Goal: Task Accomplishment & Management: Manage account settings

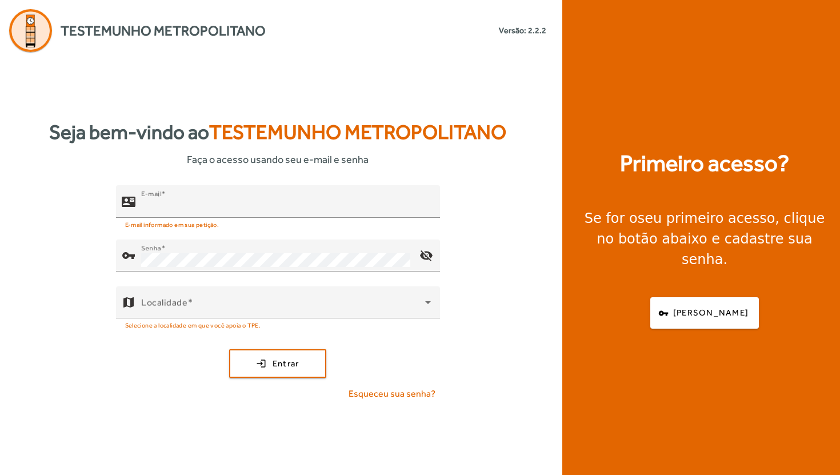
type input "**********"
click at [386, 35] on div "[DEMOGRAPHIC_DATA] Metropolitano Versão: 2.2.2" at bounding box center [303, 31] width 485 height 21
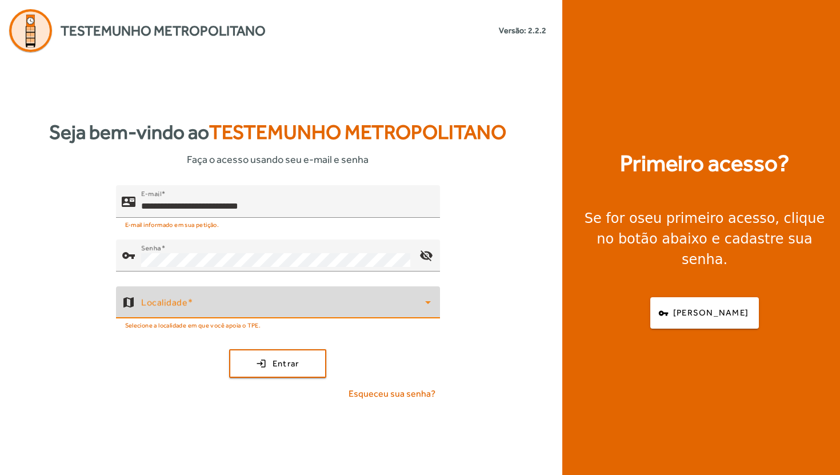
click at [224, 306] on span at bounding box center [283, 307] width 284 height 14
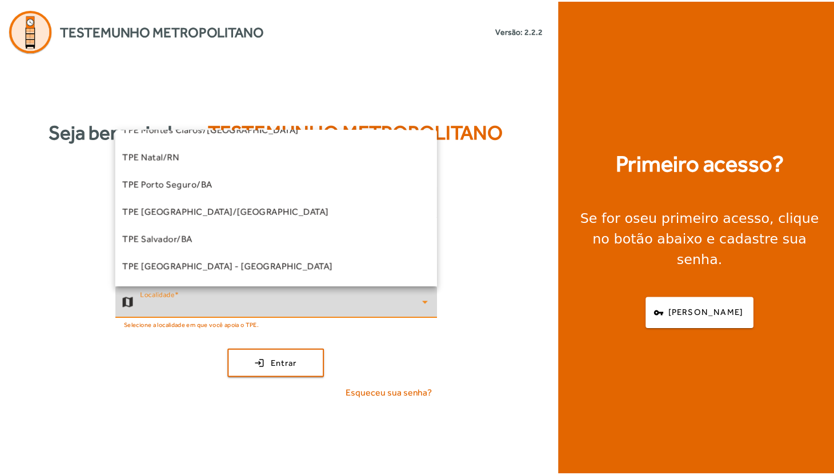
scroll to position [231, 0]
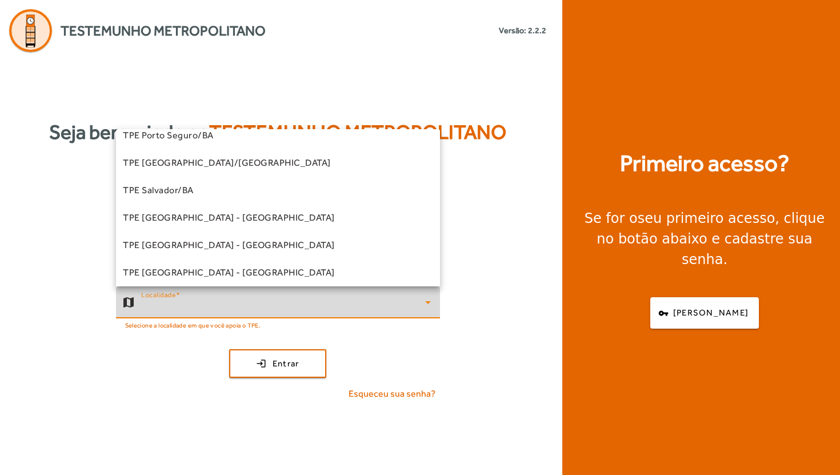
click at [237, 217] on mat-option "TPE [GEOGRAPHIC_DATA] - [GEOGRAPHIC_DATA]" at bounding box center [278, 217] width 324 height 27
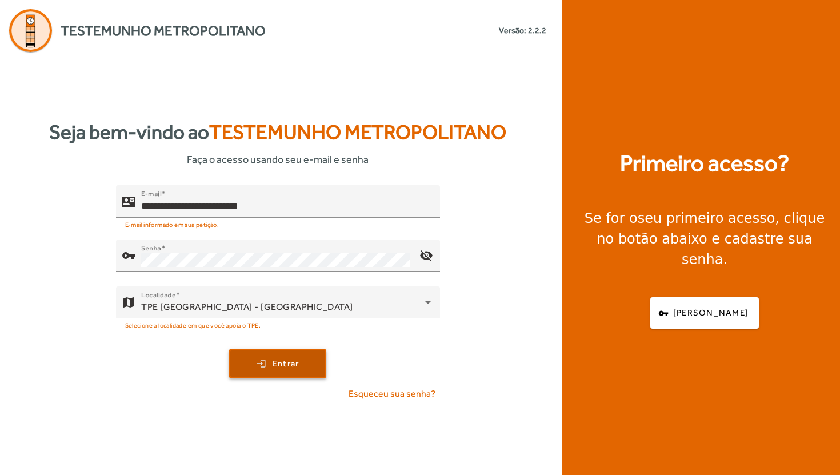
click at [263, 363] on span "submit" at bounding box center [277, 363] width 95 height 27
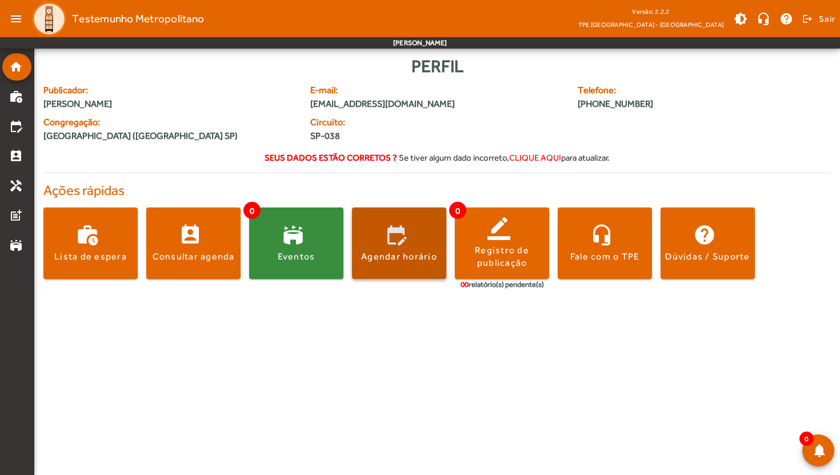
click at [412, 259] on div "Agendar horário" at bounding box center [399, 256] width 76 height 13
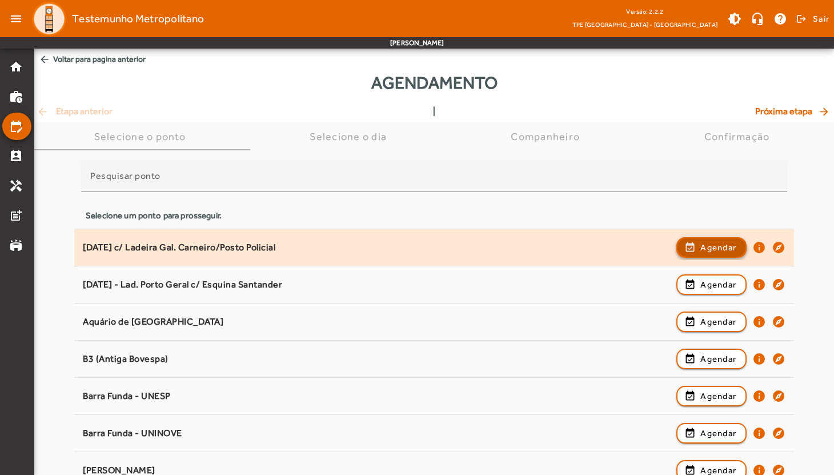
click at [705, 251] on span "Agendar" at bounding box center [718, 247] width 36 height 14
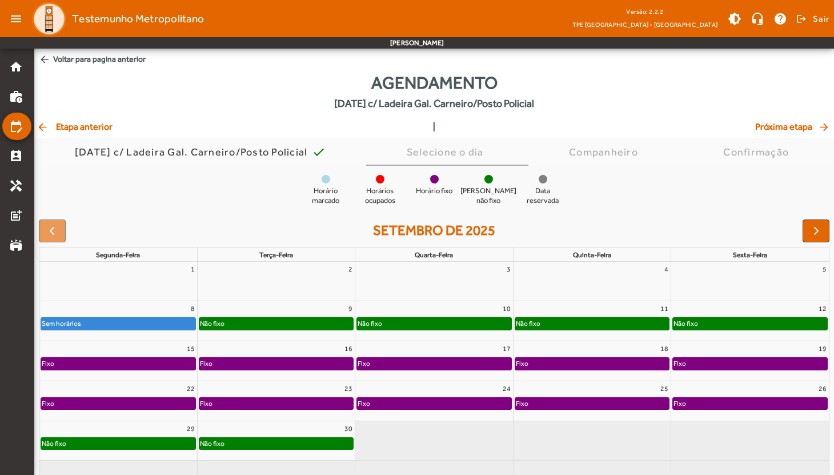
scroll to position [31, 0]
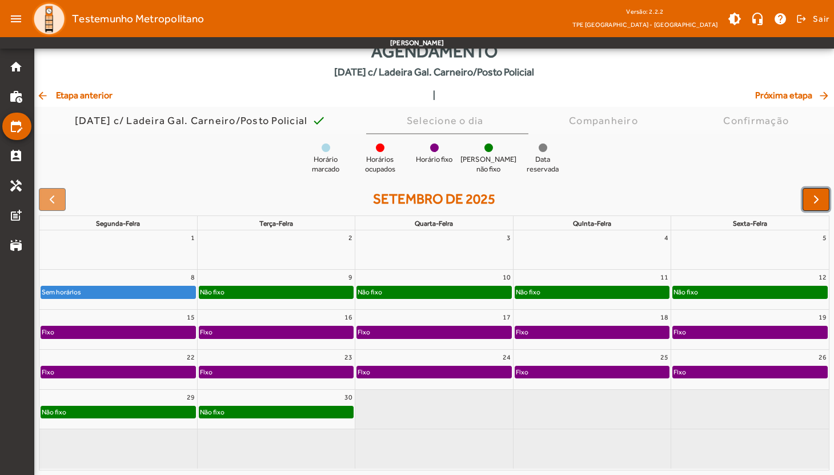
click at [815, 198] on span "button" at bounding box center [816, 199] width 14 height 14
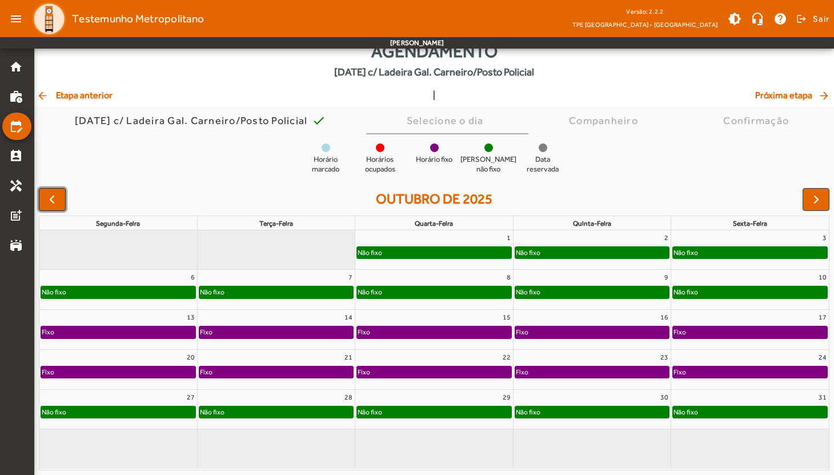
click at [50, 202] on span "button" at bounding box center [52, 199] width 14 height 14
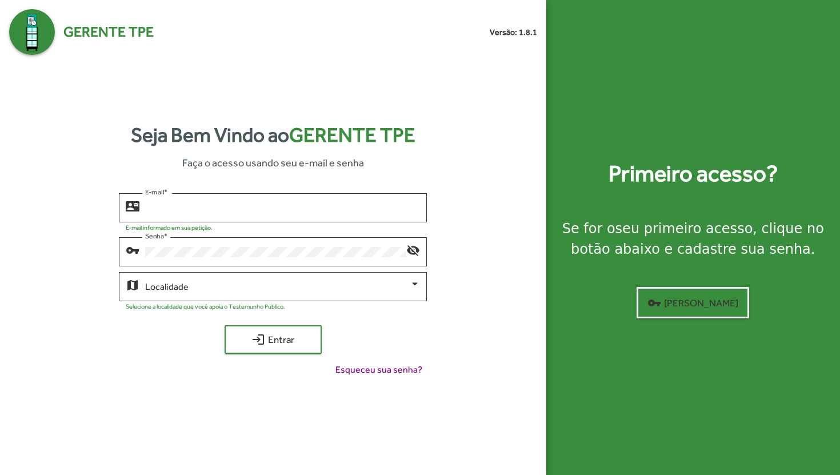
type input "**********"
click at [399, 102] on div "**********" at bounding box center [273, 253] width 528 height 396
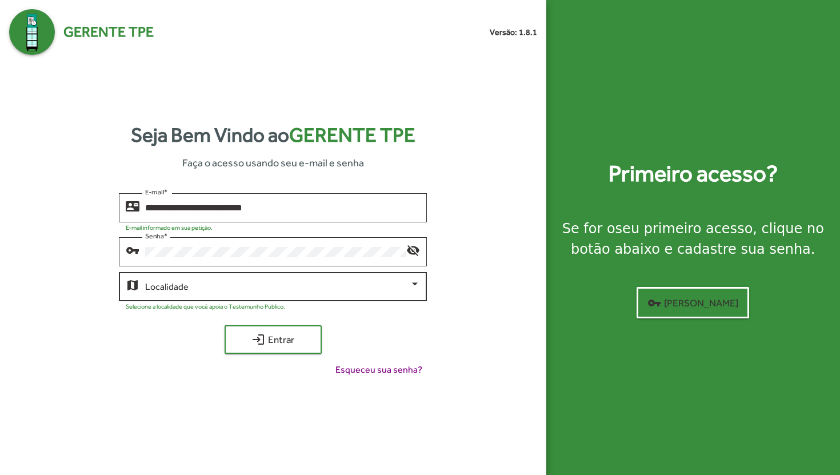
click at [206, 287] on span at bounding box center [277, 287] width 264 height 10
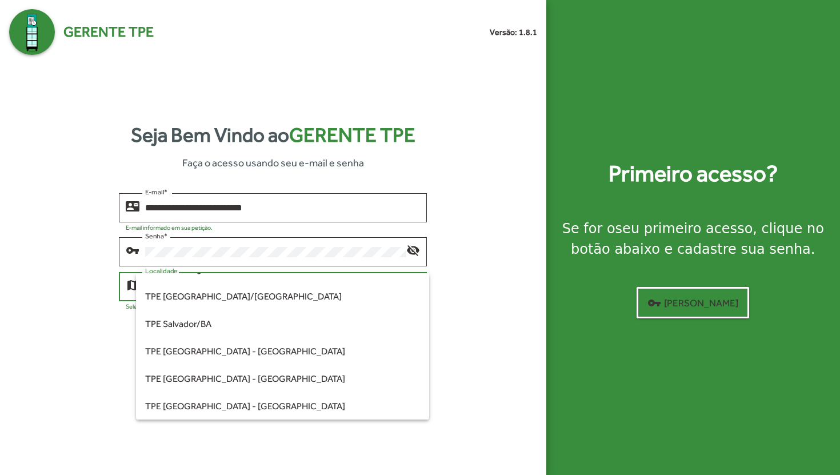
scroll to position [255, 0]
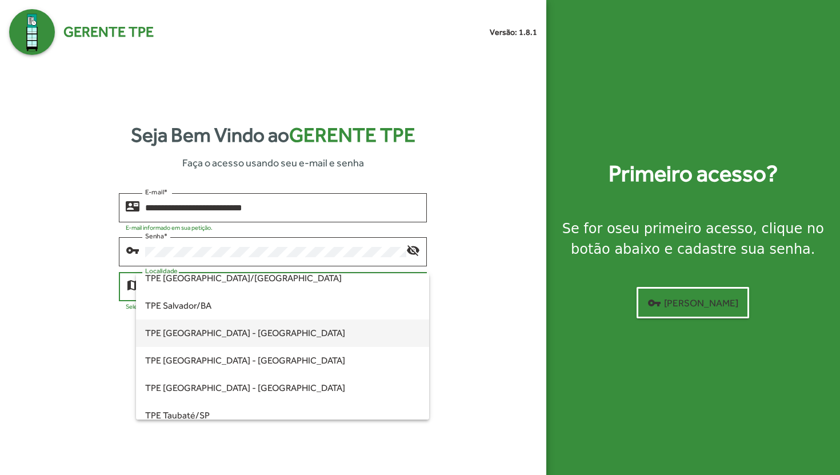
click at [266, 340] on span "TPE [GEOGRAPHIC_DATA] - [GEOGRAPHIC_DATA]" at bounding box center [282, 332] width 275 height 27
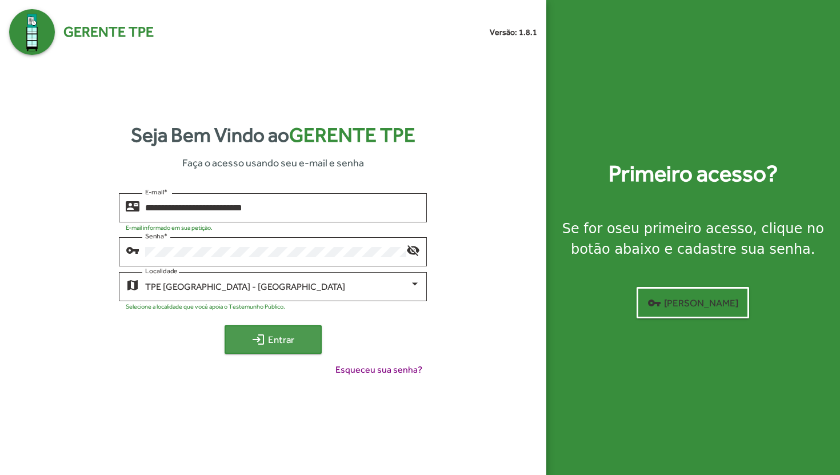
click at [269, 339] on span "login Entrar" at bounding box center [273, 339] width 77 height 21
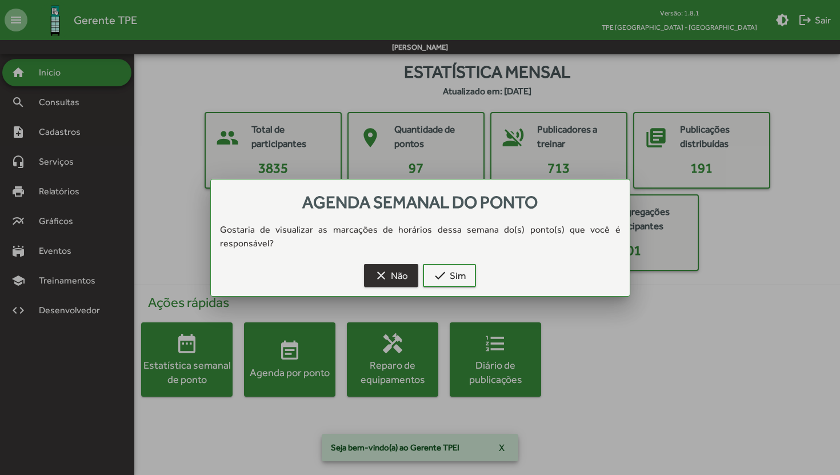
click at [396, 275] on span "clear Não" at bounding box center [391, 275] width 34 height 21
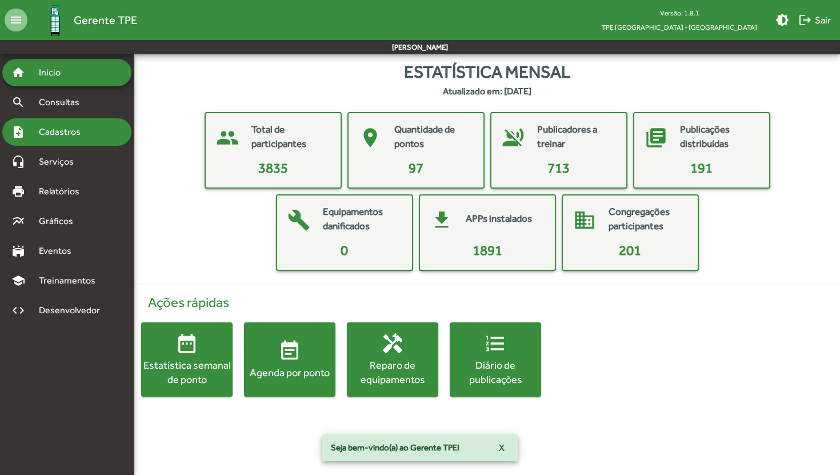
click at [84, 138] on span "Cadastros" at bounding box center [63, 132] width 63 height 14
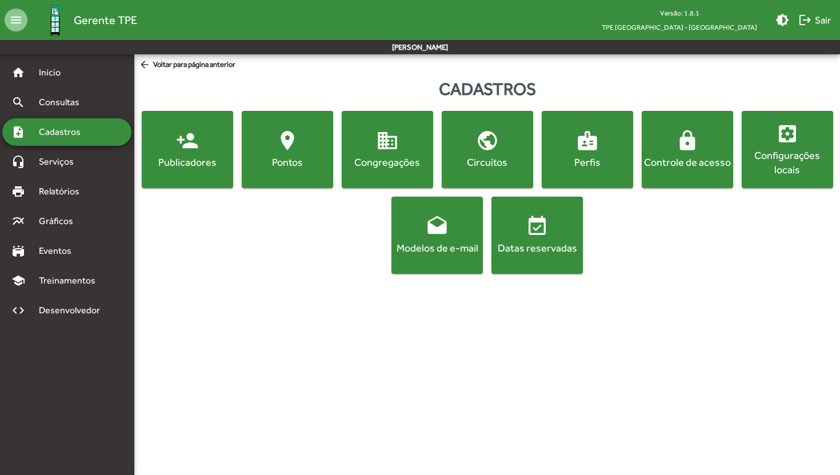
click at [167, 152] on span "person_add Publicadores" at bounding box center [187, 149] width 87 height 40
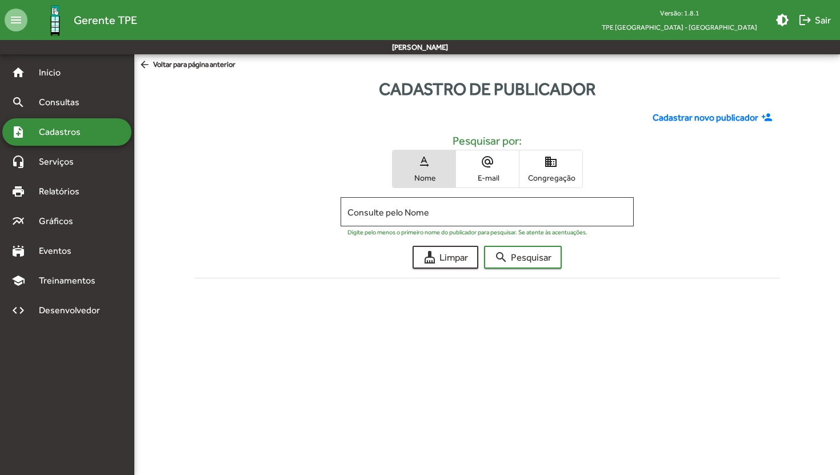
click at [690, 117] on span "Cadastrar novo publicador" at bounding box center [705, 118] width 106 height 14
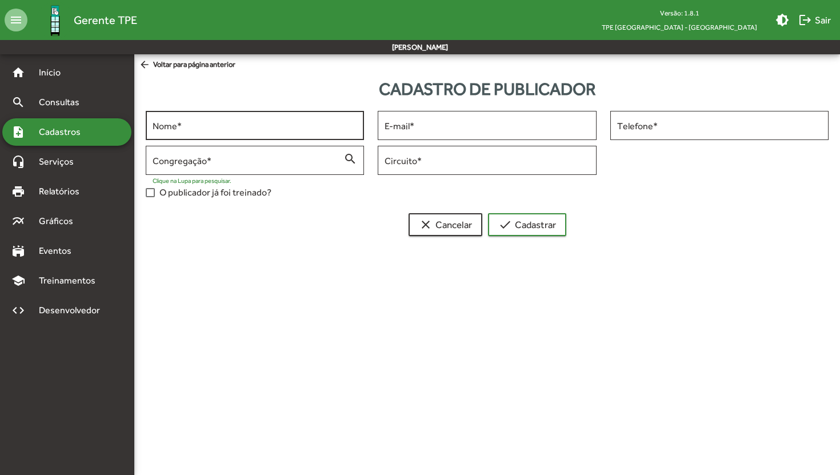
click at [184, 124] on input "Nome *" at bounding box center [254, 126] width 204 height 10
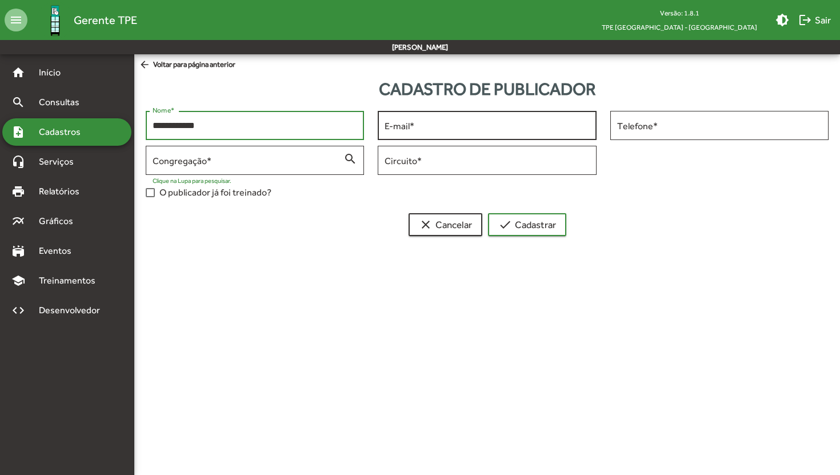
type input "**********"
click at [424, 122] on input "E-mail *" at bounding box center [486, 126] width 204 height 10
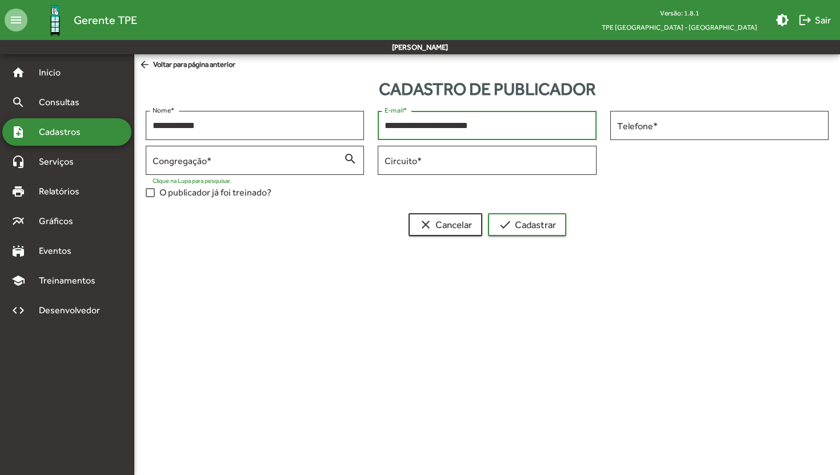
click at [437, 127] on input "**********" at bounding box center [486, 126] width 204 height 10
type input "**********"
click at [665, 128] on input "Telefone *" at bounding box center [719, 126] width 204 height 10
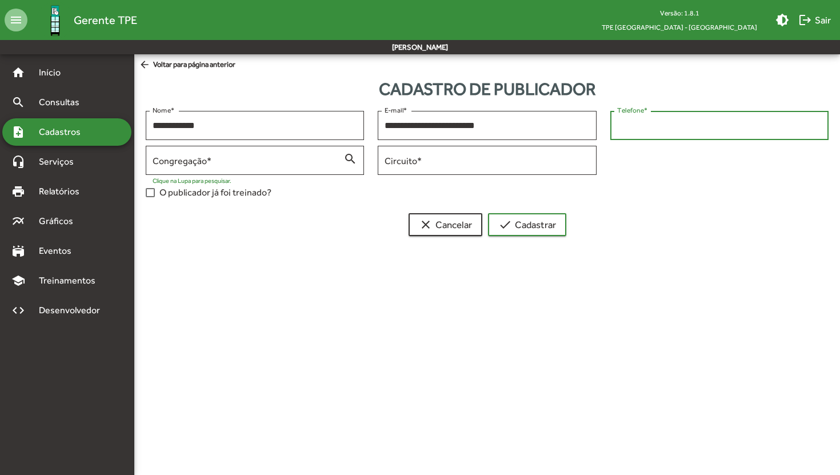
type input "**********"
click at [248, 163] on input "Congregação *" at bounding box center [247, 160] width 191 height 10
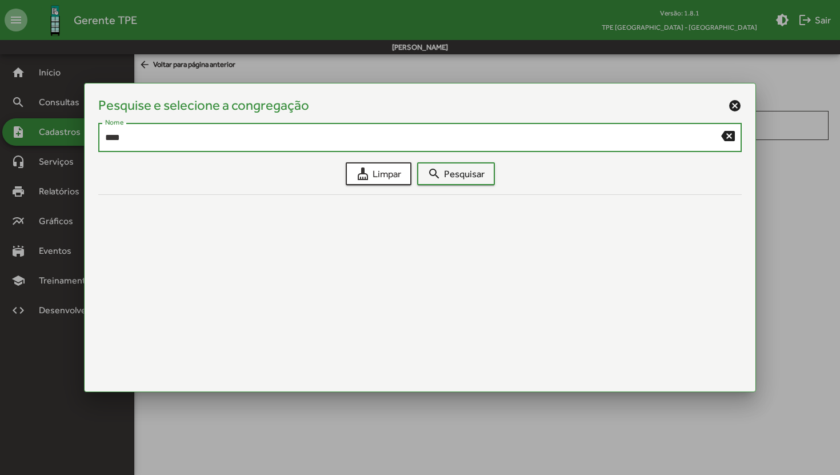
type input "****"
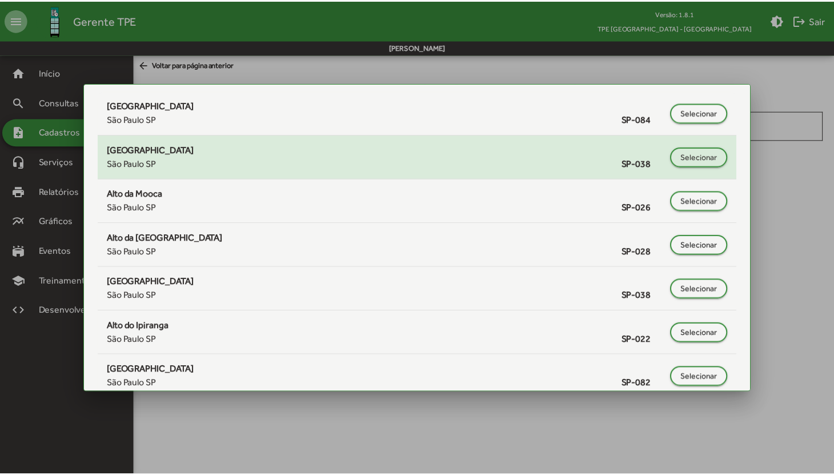
scroll to position [118, 0]
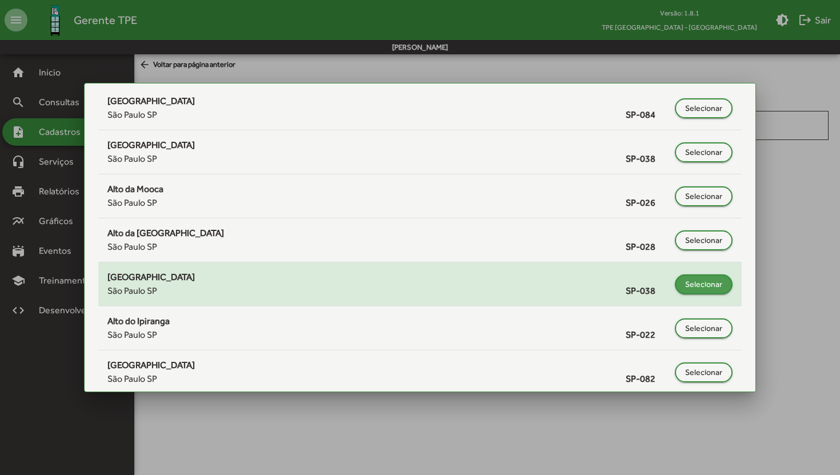
click at [699, 285] on span "Selecionar" at bounding box center [703, 284] width 37 height 21
type input "**********"
type input "******"
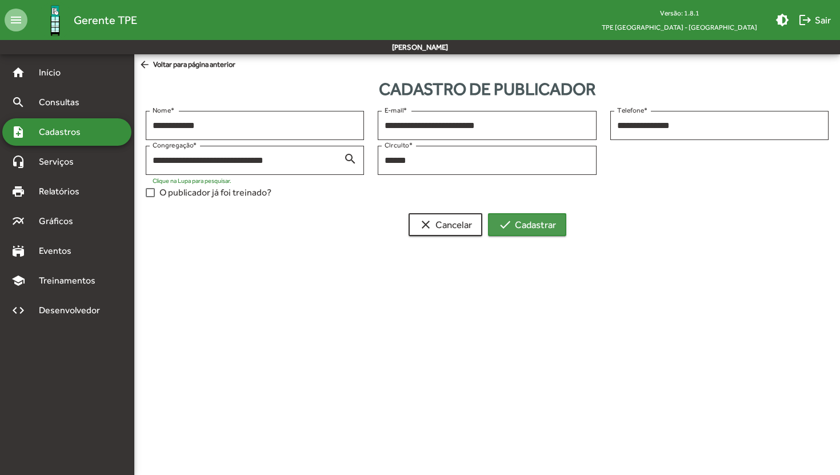
click at [543, 224] on span "check Cadastrar" at bounding box center [527, 224] width 58 height 21
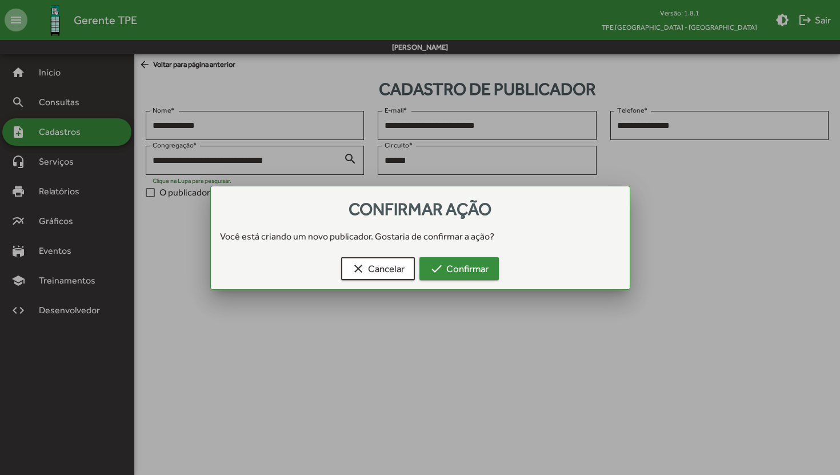
click at [463, 267] on span "check Confirmar" at bounding box center [458, 268] width 59 height 21
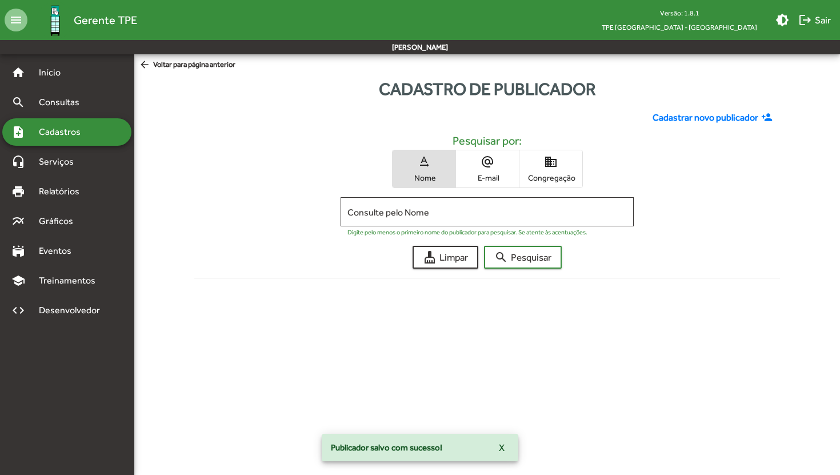
click at [430, 324] on html "menu Gerente TPE Versão: 1.8.1 TPE São Paulo - Centro brightness_medium logout …" at bounding box center [420, 162] width 840 height 324
click at [167, 87] on div "Cadastro de publicador" at bounding box center [486, 89] width 705 height 26
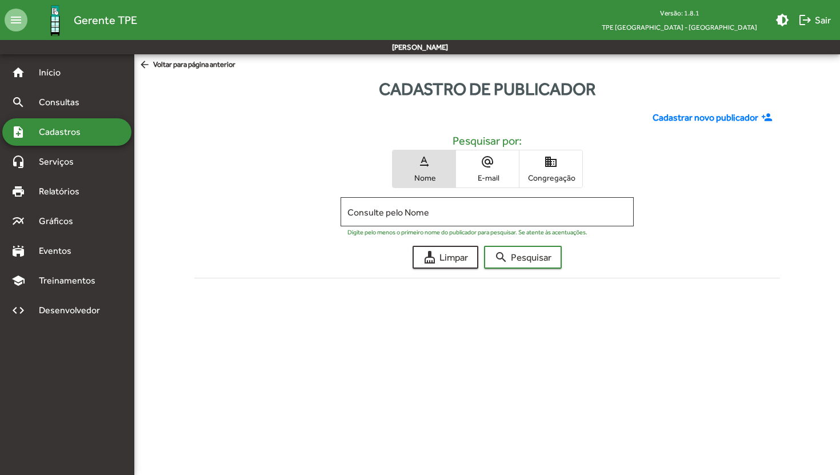
click at [164, 95] on div "Cadastro de publicador" at bounding box center [486, 89] width 705 height 26
click at [65, 129] on span "Cadastros" at bounding box center [63, 132] width 63 height 14
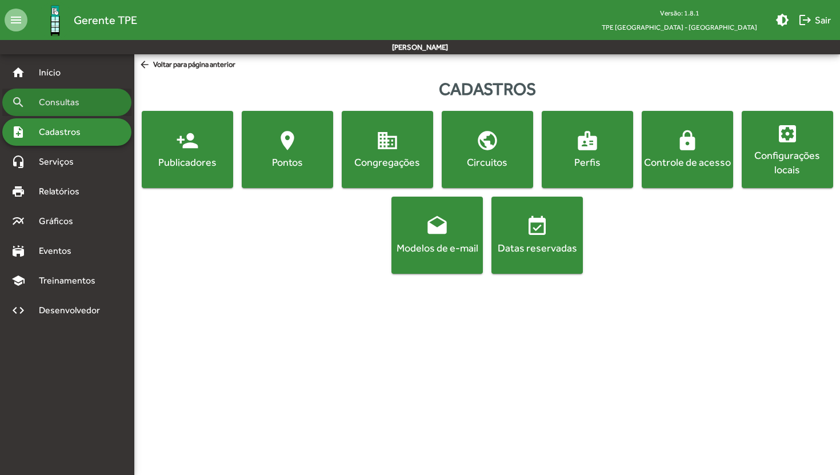
click at [94, 107] on div "search Consultas" at bounding box center [66, 102] width 129 height 27
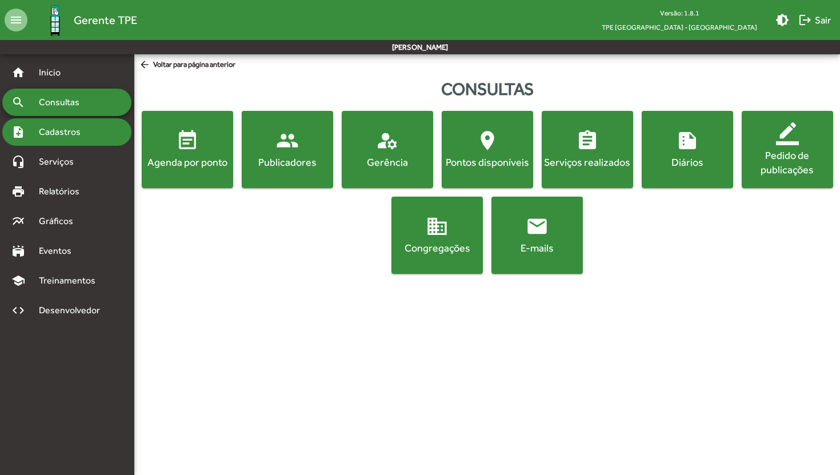
click at [89, 133] on span "Cadastros" at bounding box center [63, 132] width 63 height 14
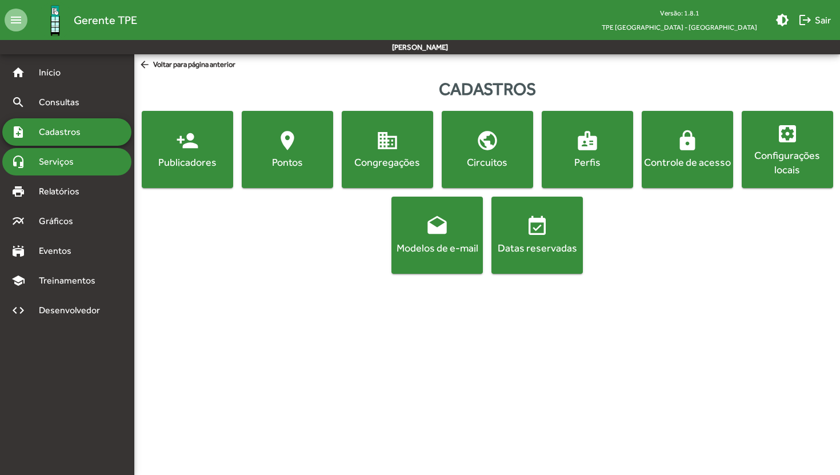
click at [75, 167] on span "Serviços" at bounding box center [60, 162] width 57 height 14
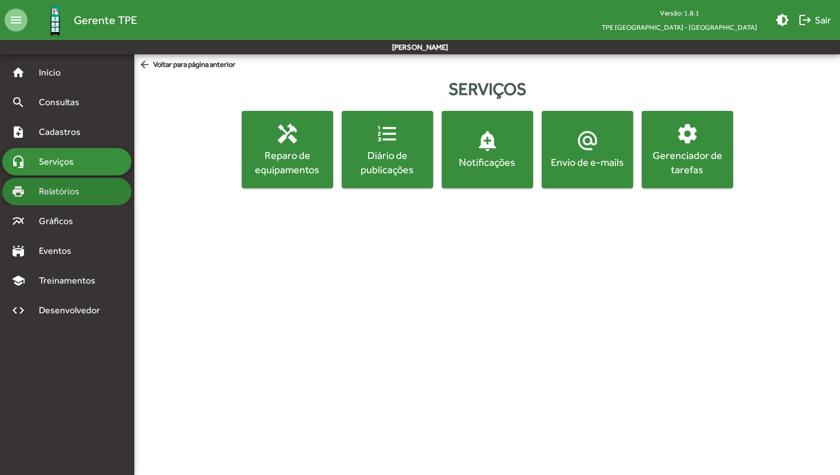
click at [51, 190] on span "Relatórios" at bounding box center [63, 191] width 62 height 14
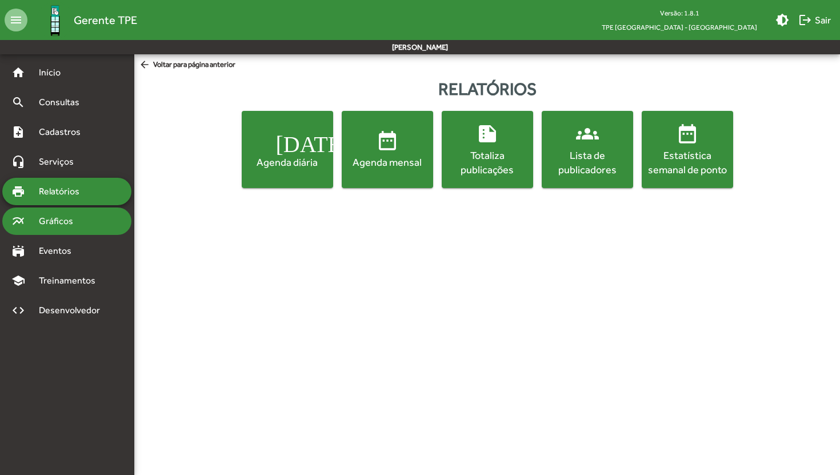
click at [106, 226] on div "multiline_chart Gráficos" at bounding box center [66, 220] width 129 height 27
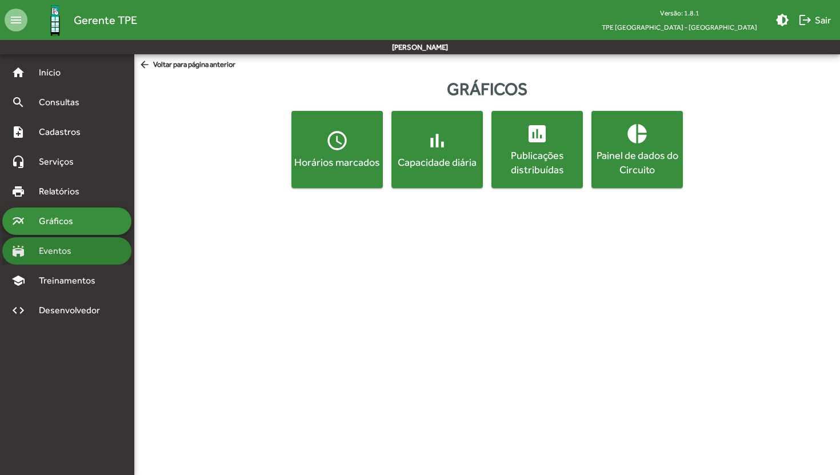
click at [89, 248] on div "stadium Eventos" at bounding box center [66, 250] width 129 height 27
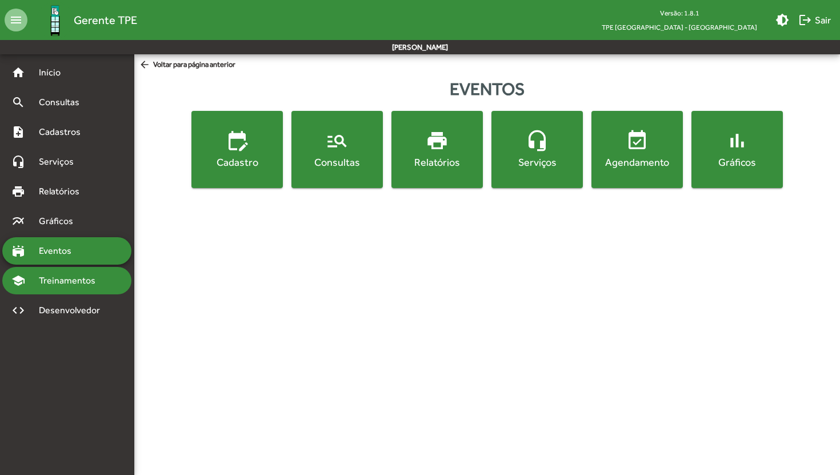
click at [81, 278] on span "Treinamentos" at bounding box center [70, 281] width 77 height 14
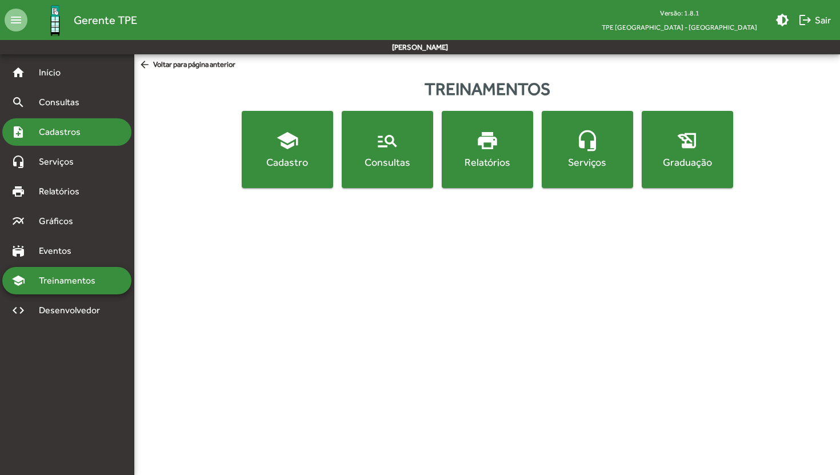
click at [107, 132] on div "note_add Cadastros" at bounding box center [66, 131] width 129 height 27
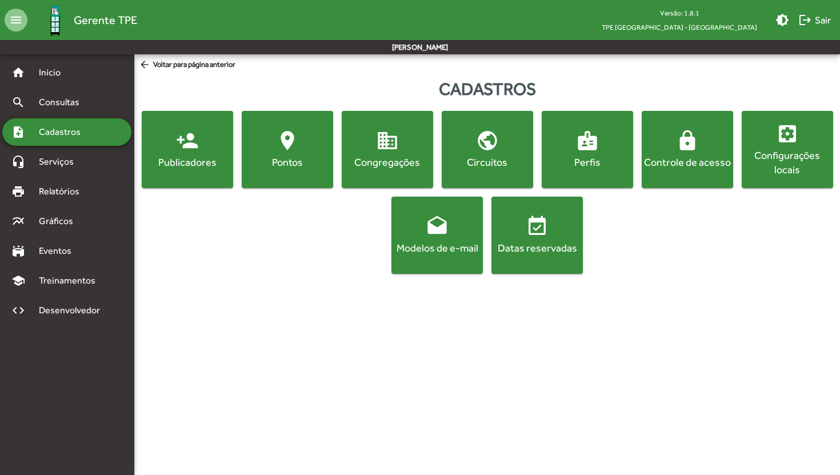
click at [270, 159] on div "Pontos" at bounding box center [287, 162] width 87 height 14
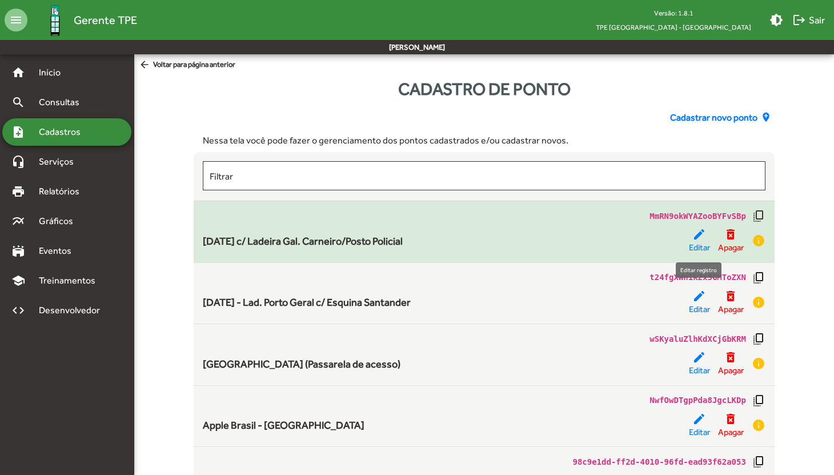
click at [697, 248] on span "Editar" at bounding box center [699, 247] width 21 height 13
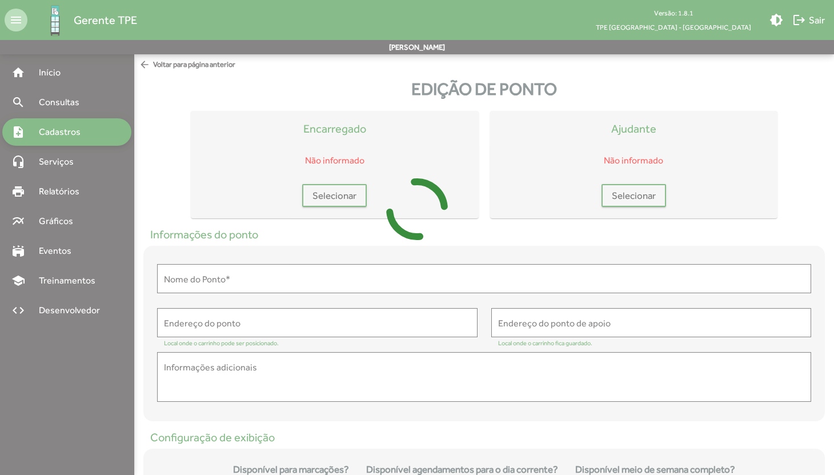
type input "**********"
type textarea "**********"
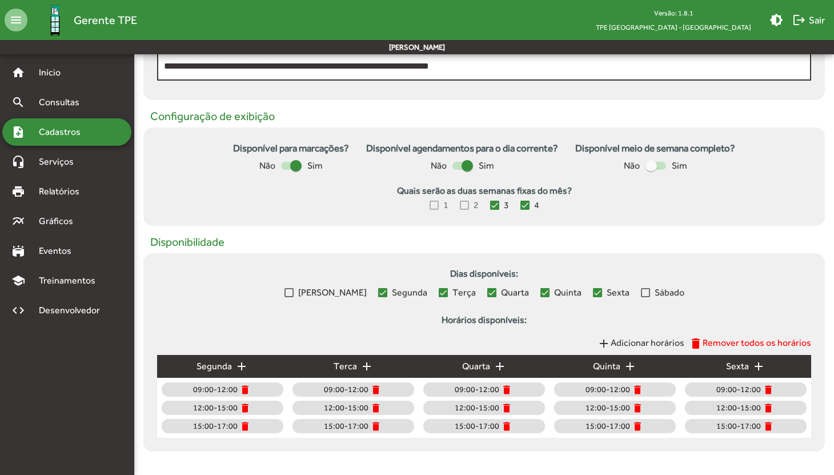
scroll to position [319, 0]
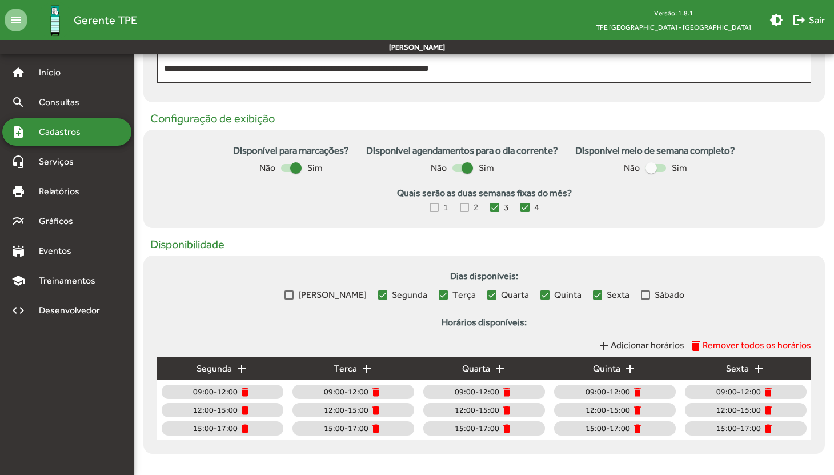
click at [51, 141] on div "note_add Cadastros" at bounding box center [66, 131] width 129 height 27
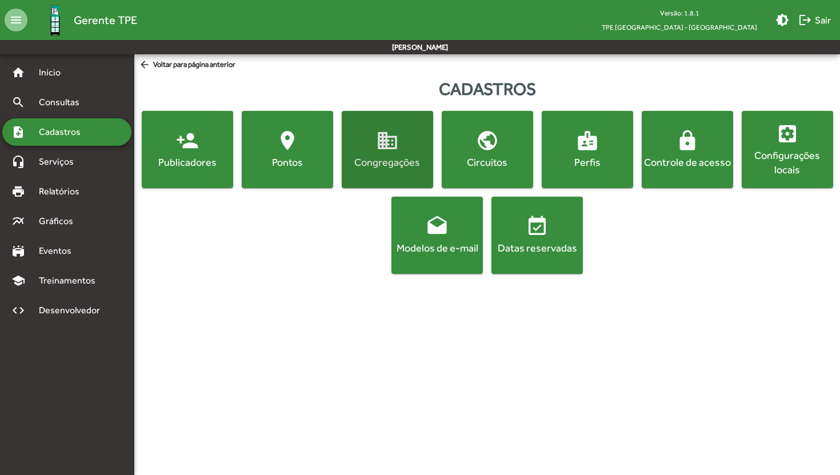
click at [400, 161] on div "Congregações" at bounding box center [387, 162] width 87 height 14
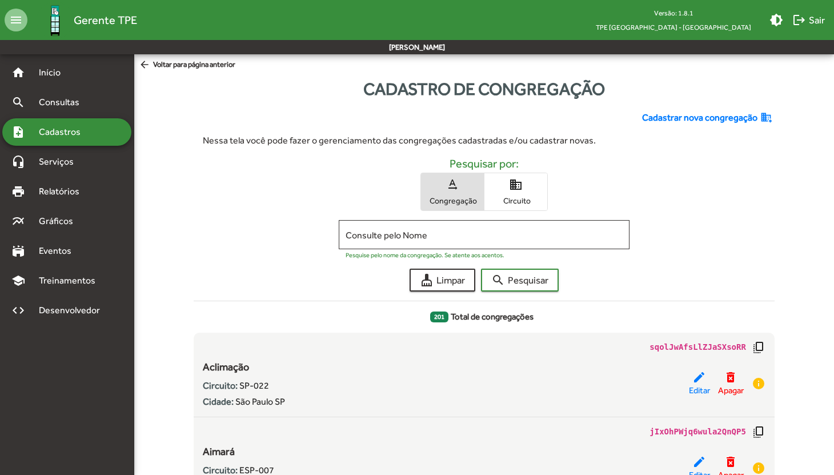
click at [114, 132] on div "note_add Cadastros" at bounding box center [66, 131] width 129 height 27
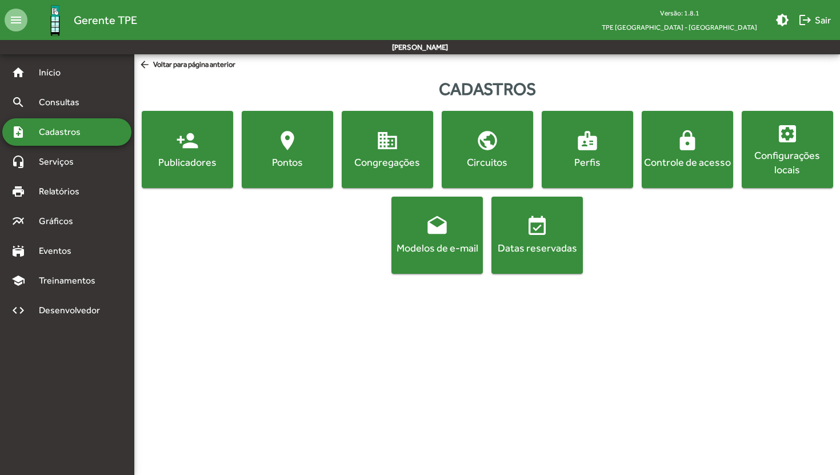
click at [663, 266] on div "person_add Publicadores location_on Pontos domain Congregações public Circuitos…" at bounding box center [486, 192] width 701 height 163
click at [792, 172] on div "Configurações locais" at bounding box center [787, 162] width 87 height 29
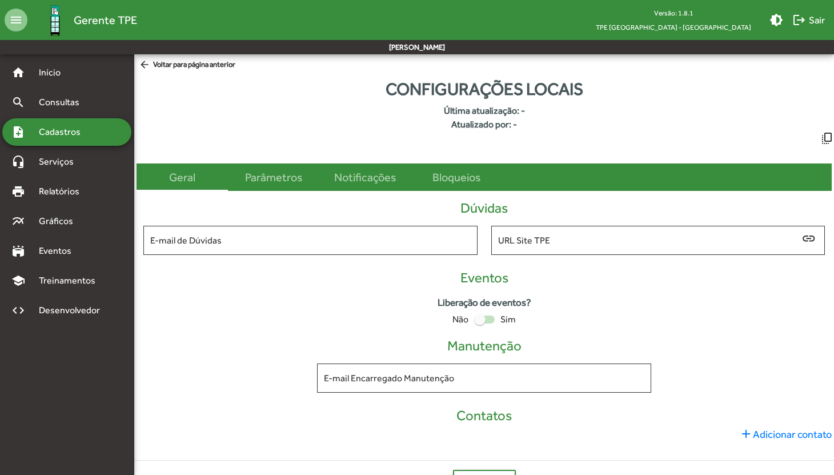
type input "**********"
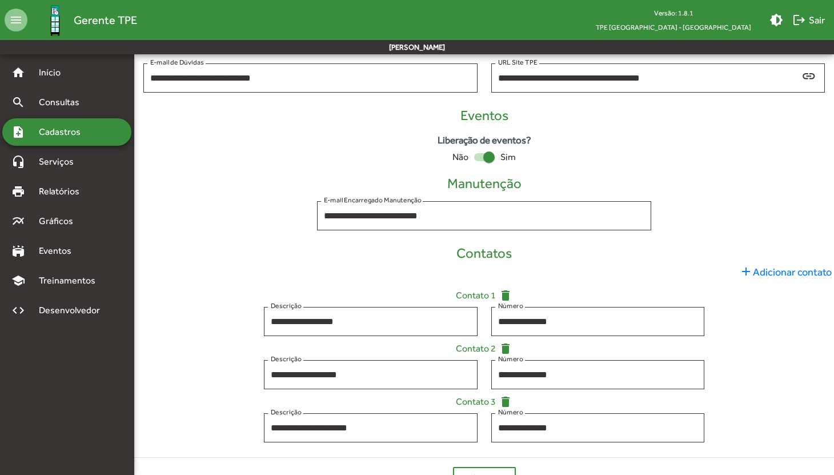
scroll to position [184, 0]
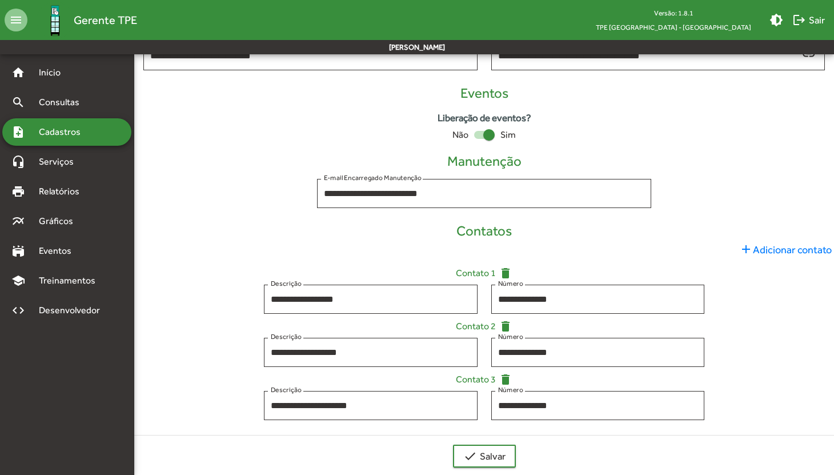
click at [279, 227] on h4 "Contatos" at bounding box center [483, 231] width 695 height 17
click at [73, 245] on span "Eventos" at bounding box center [59, 251] width 55 height 14
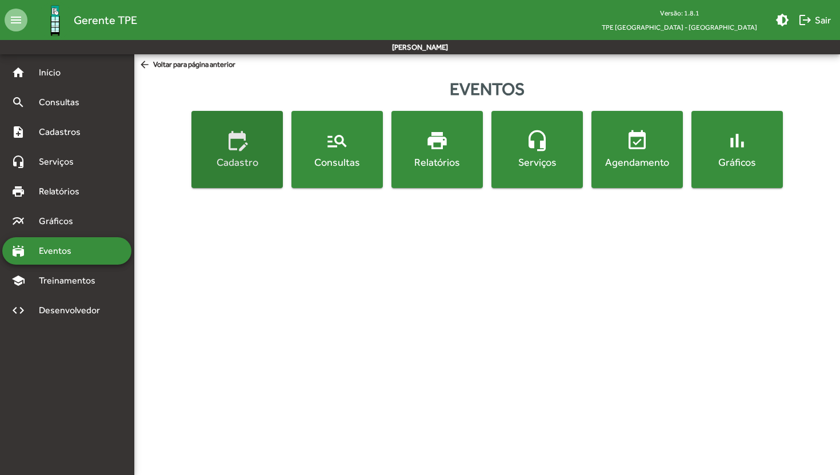
click at [228, 171] on button "edit_calendar Cadastro" at bounding box center [236, 149] width 91 height 77
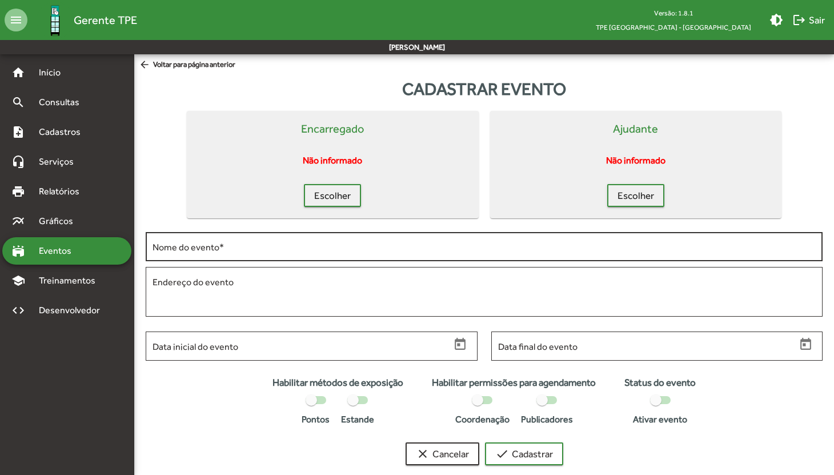
scroll to position [18, 0]
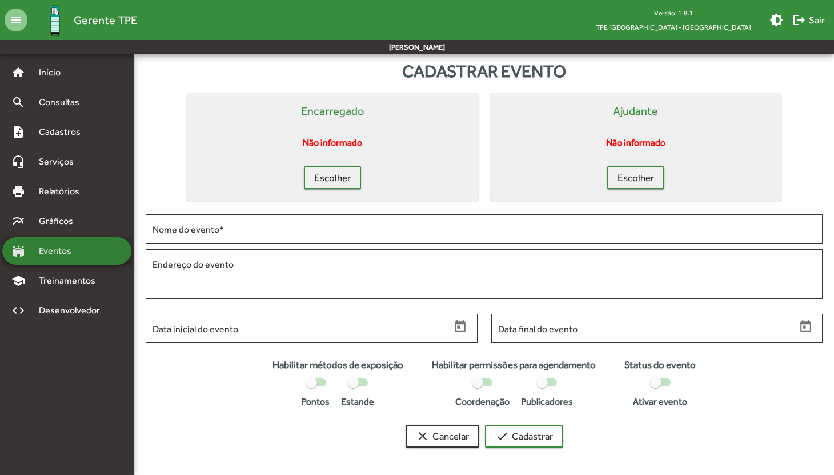
click at [95, 258] on div "stadium Eventos" at bounding box center [66, 250] width 129 height 27
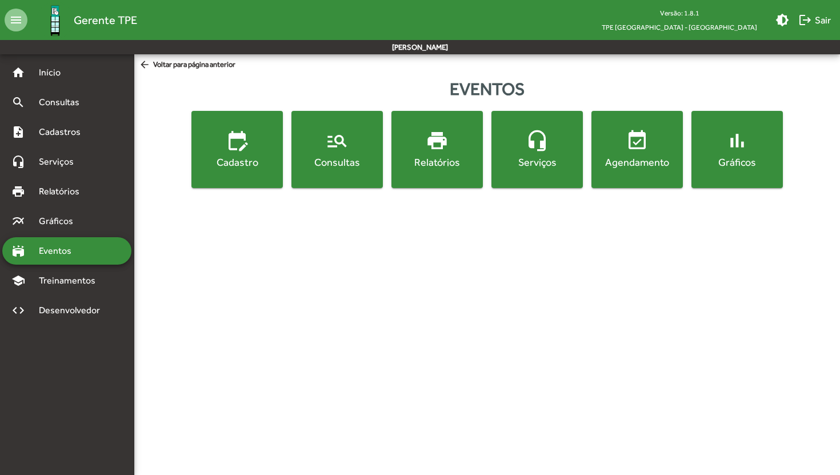
click at [358, 144] on span "manage_search Consultas" at bounding box center [337, 149] width 87 height 40
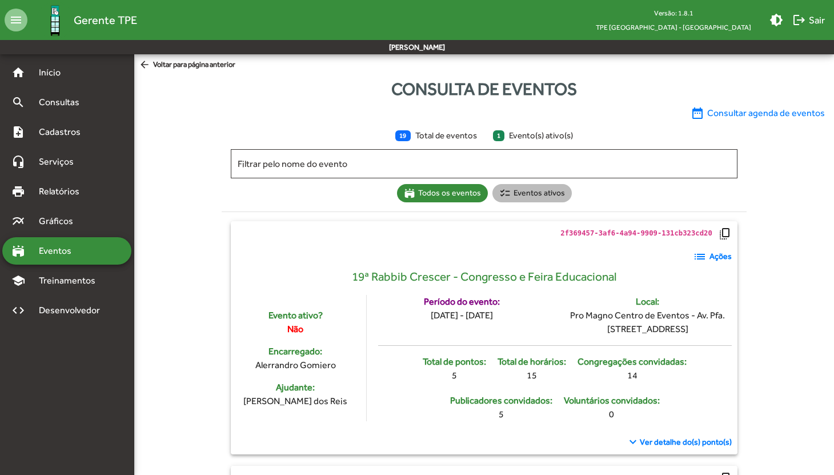
click at [547, 188] on mat-chip "checklist Eventos ativos" at bounding box center [531, 193] width 79 height 18
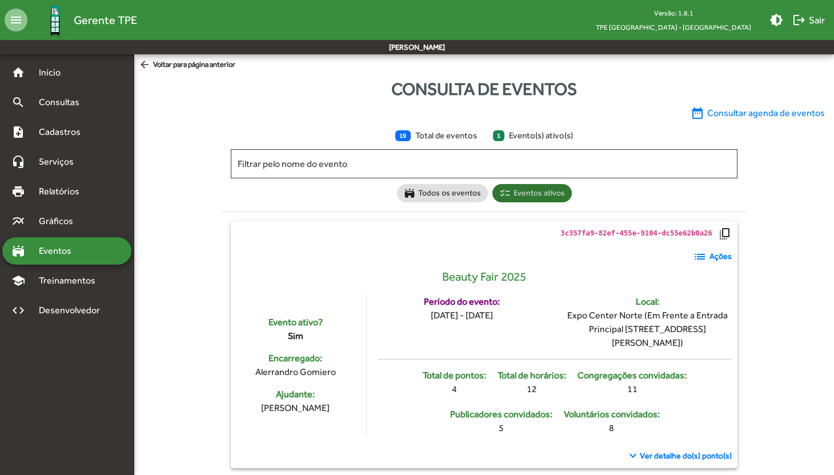
scroll to position [11, 0]
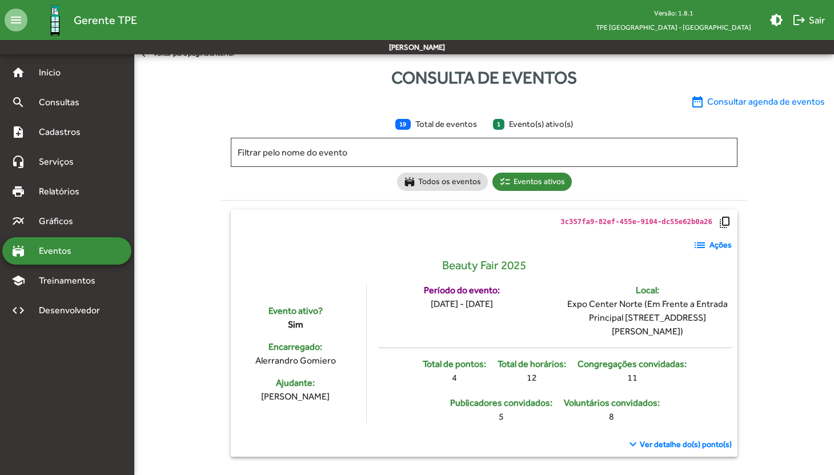
click at [700, 244] on mat-icon "list" at bounding box center [700, 245] width 14 height 14
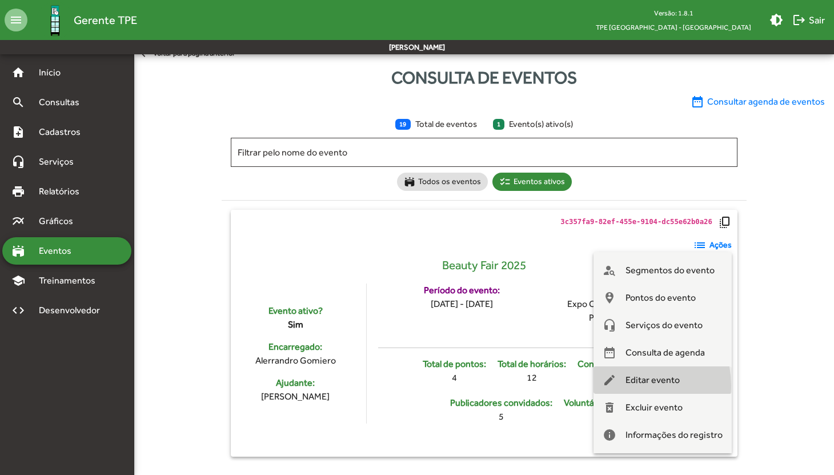
click at [633, 385] on span "Editar evento" at bounding box center [652, 379] width 54 height 27
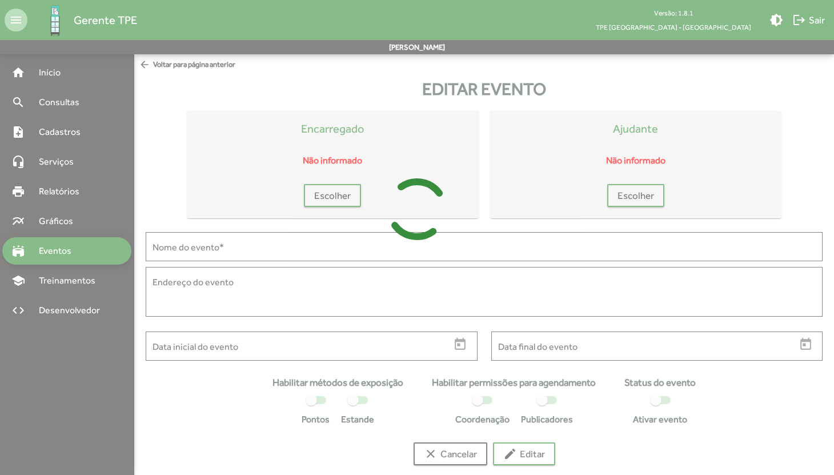
type input "**********"
type textarea "**********"
type input "**********"
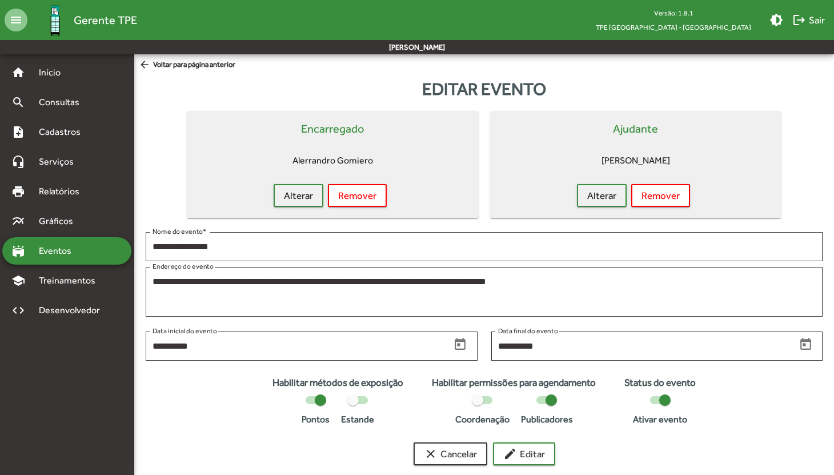
scroll to position [18, 0]
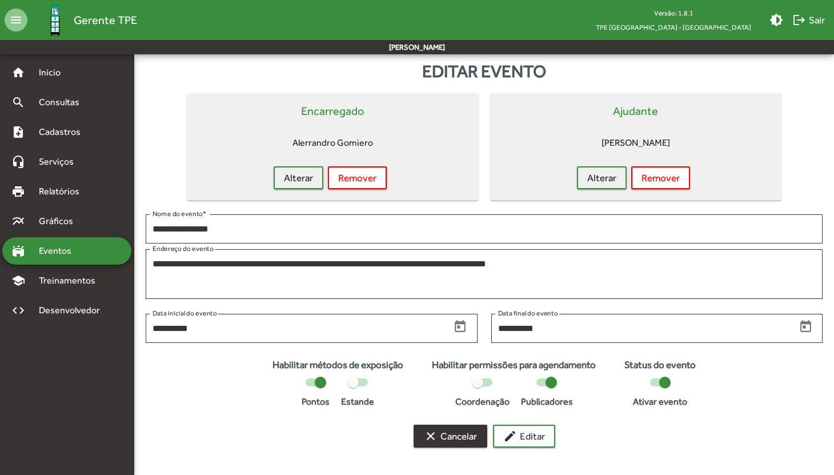
click at [451, 432] on span "clear Cancelar" at bounding box center [450, 435] width 53 height 21
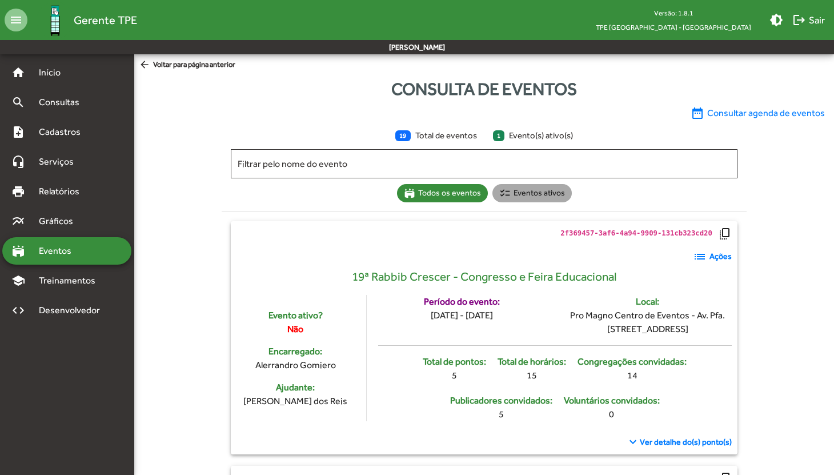
click at [541, 191] on mat-chip "checklist Eventos ativos" at bounding box center [531, 193] width 79 height 18
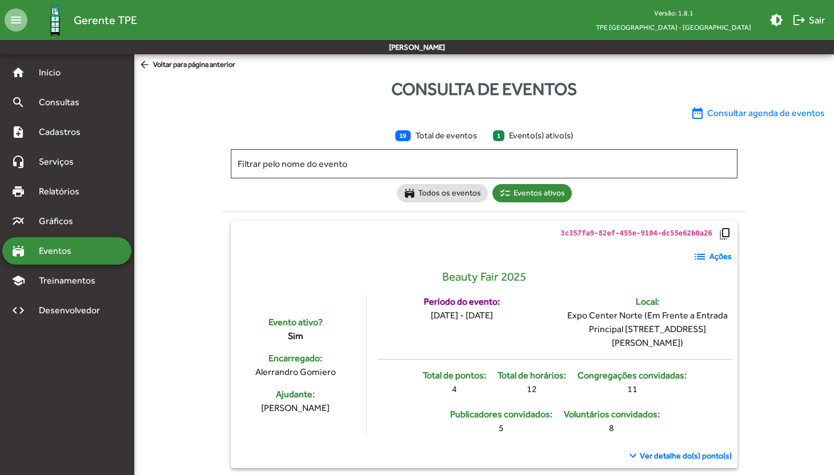
click at [706, 258] on mat-icon "list" at bounding box center [700, 257] width 14 height 14
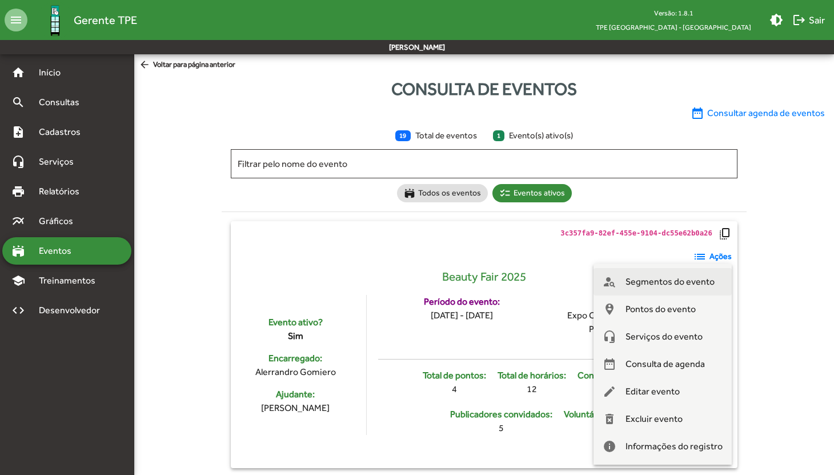
click at [676, 281] on span "Segmentos do evento" at bounding box center [669, 281] width 89 height 27
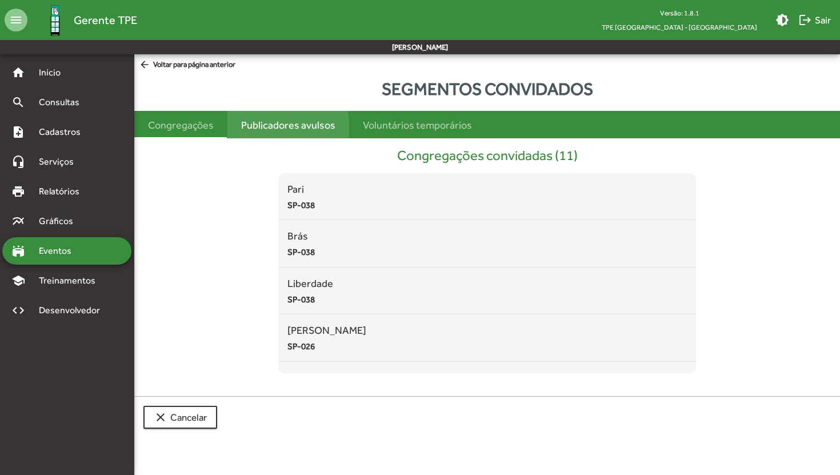
click at [280, 129] on div "Publicadores avulsos" at bounding box center [288, 124] width 94 height 15
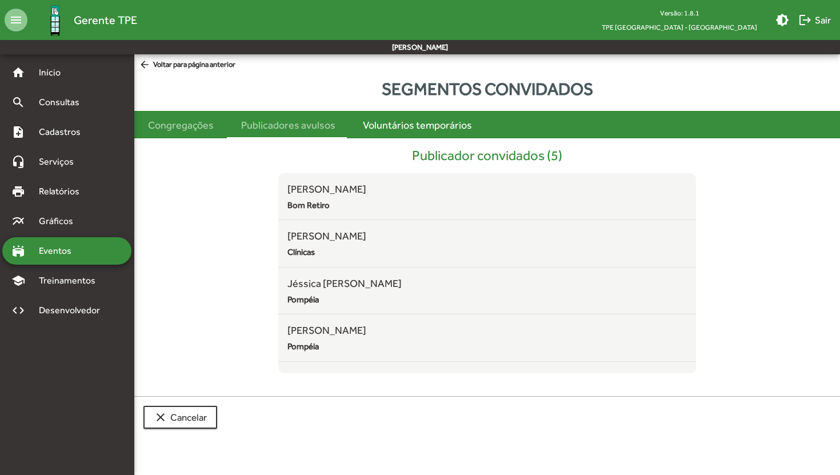
click at [428, 126] on div "Voluntários temporários" at bounding box center [417, 124] width 109 height 15
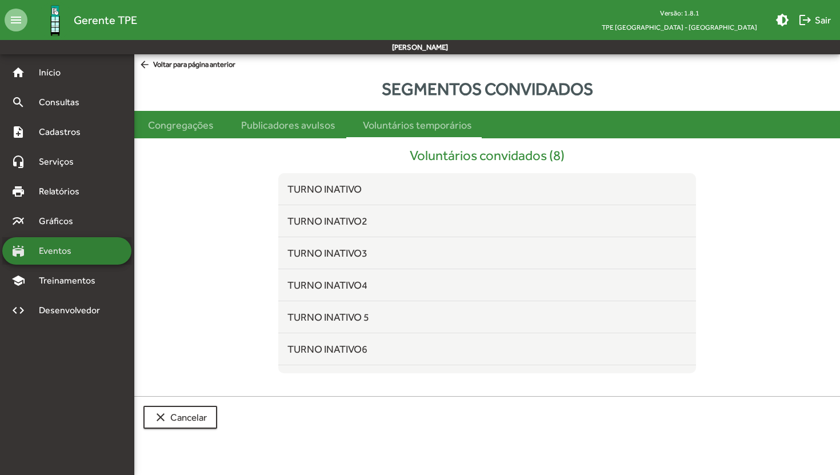
click at [70, 257] on span "Eventos" at bounding box center [59, 251] width 55 height 14
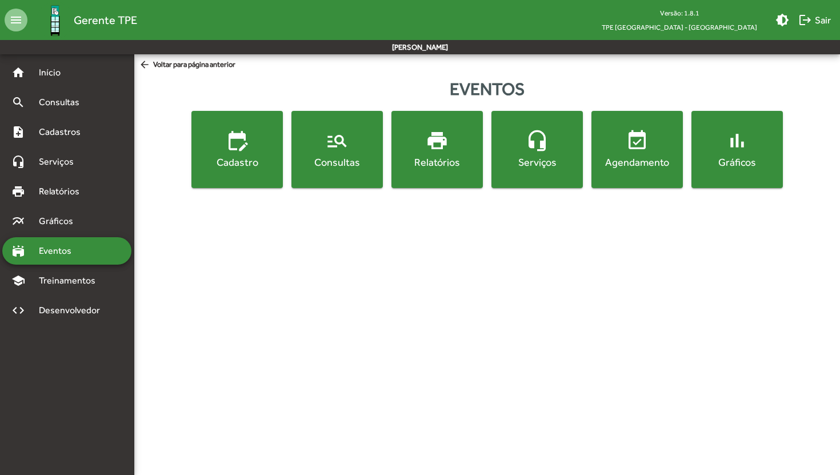
click at [454, 166] on div "Relatórios" at bounding box center [437, 162] width 87 height 14
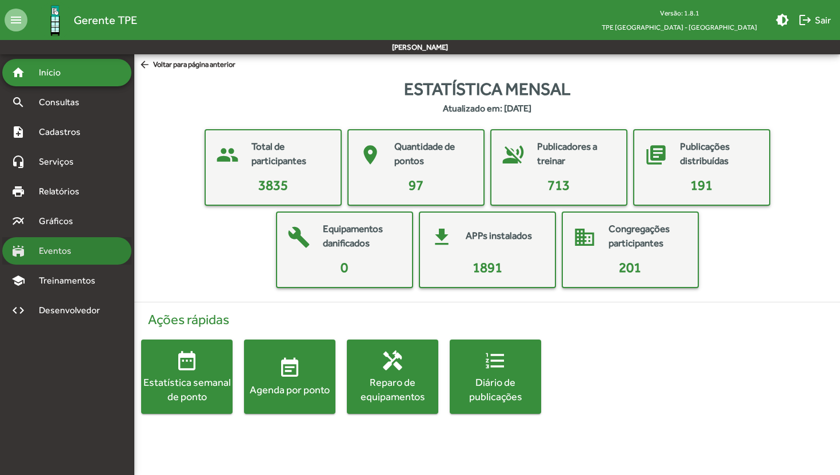
click at [63, 247] on span "Eventos" at bounding box center [59, 251] width 55 height 14
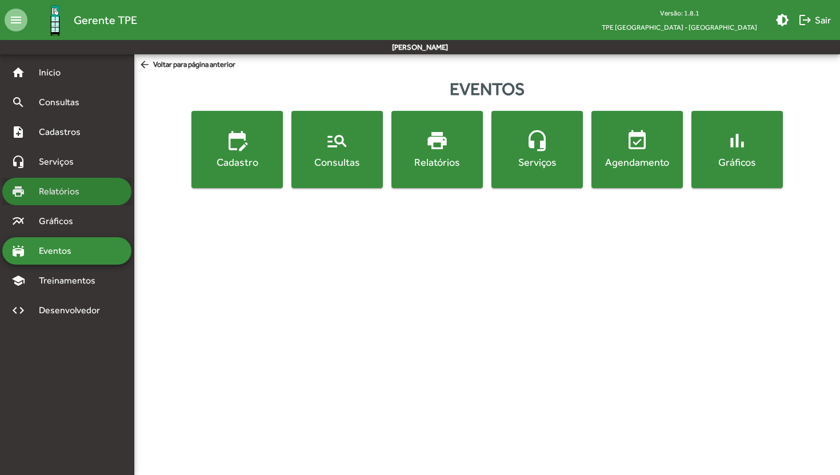
click at [47, 183] on div "print Relatórios" at bounding box center [66, 191] width 129 height 27
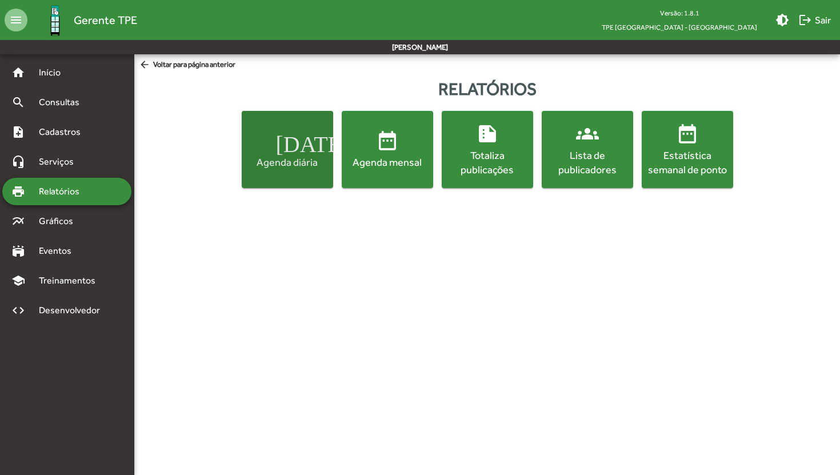
click at [322, 172] on button "today Agenda diária" at bounding box center [287, 149] width 91 height 77
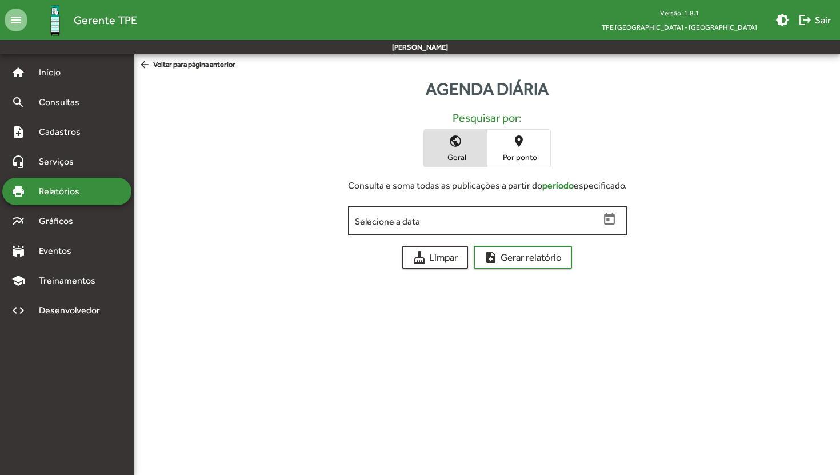
click at [615, 225] on icon "Open calendar" at bounding box center [609, 219] width 15 height 15
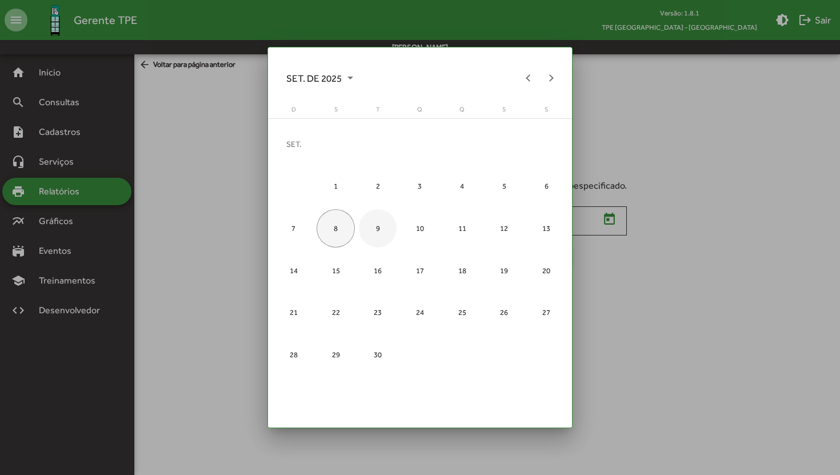
click at [371, 223] on div "9" at bounding box center [378, 228] width 38 height 38
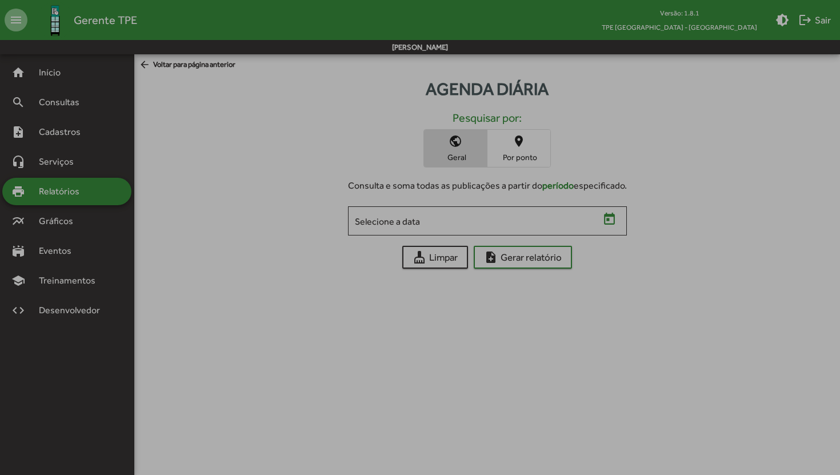
type input "**********"
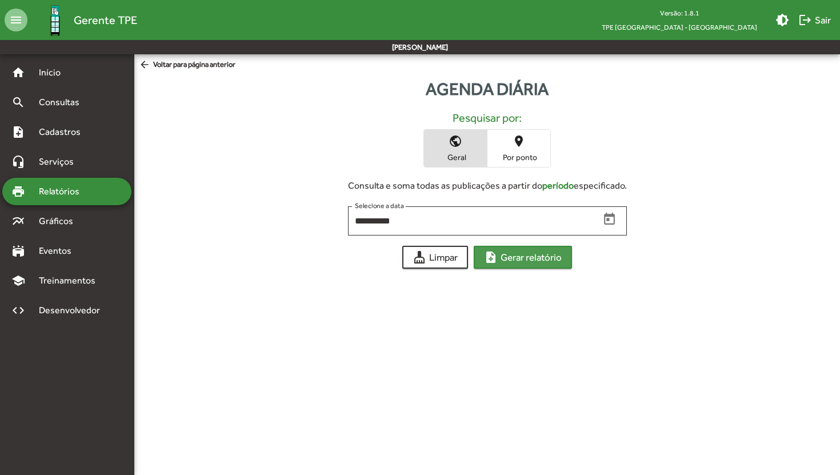
click at [531, 264] on span "note_add Gerar relatório" at bounding box center [523, 257] width 78 height 21
click at [505, 143] on span "place Por ponto" at bounding box center [518, 148] width 63 height 37
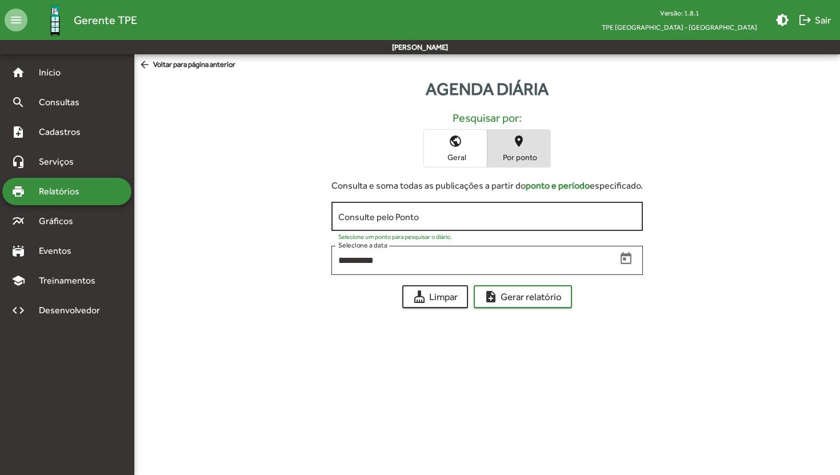
click at [441, 228] on div "Consulte pelo Ponto" at bounding box center [487, 214] width 298 height 31
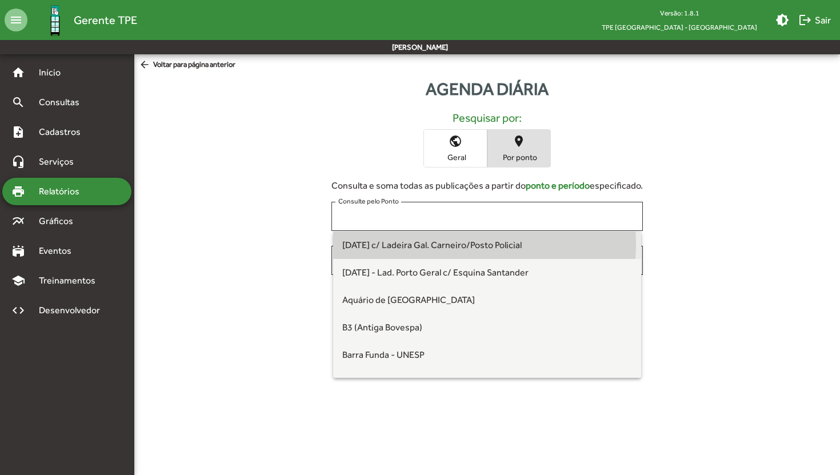
click at [439, 244] on span "[DATE] c/ Ladeira Gal. Carneiro/Posto Policial" at bounding box center [431, 244] width 179 height 11
type input "**********"
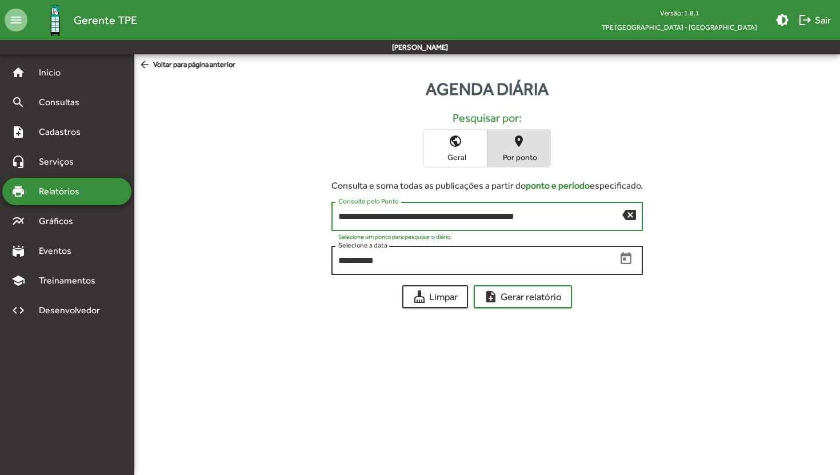
click at [417, 262] on input "**********" at bounding box center [477, 260] width 278 height 10
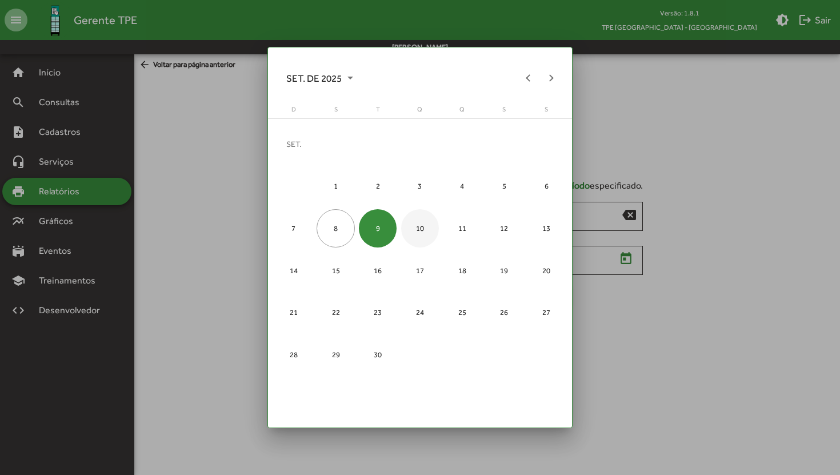
click at [423, 225] on div "10" at bounding box center [420, 228] width 38 height 38
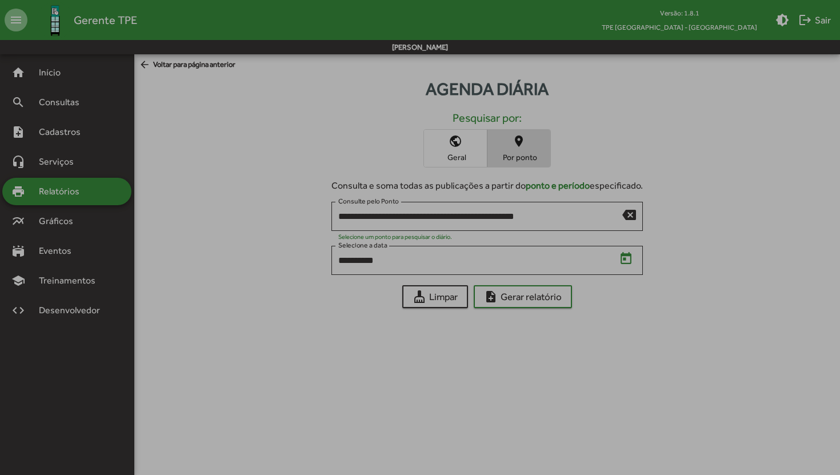
type input "**********"
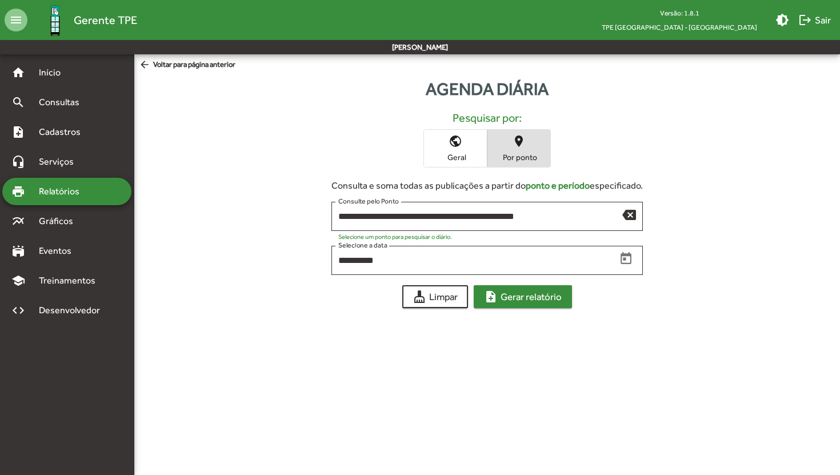
click at [522, 304] on span "note_add Gerar relatório" at bounding box center [523, 296] width 78 height 21
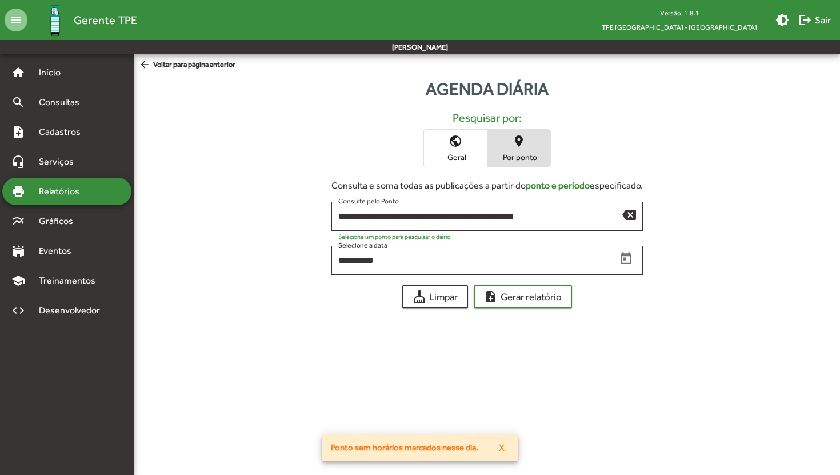
click at [69, 194] on span "Relatórios" at bounding box center [63, 191] width 62 height 14
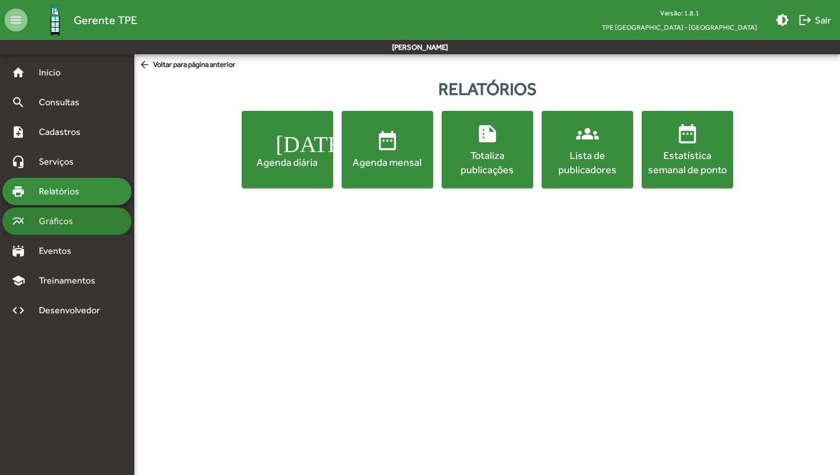
click at [87, 226] on span "Gráficos" at bounding box center [60, 221] width 57 height 14
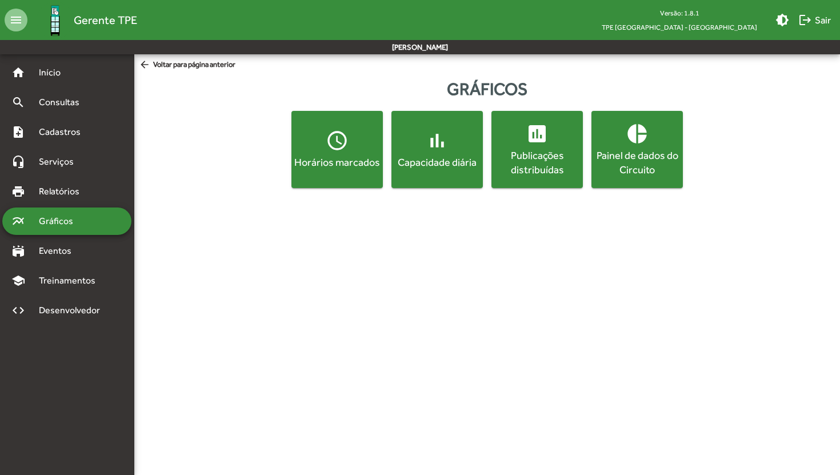
click at [389, 156] on div "access_time Horários marcados bar_chart Capacidade diária insert_chart Publicaç…" at bounding box center [486, 149] width 701 height 77
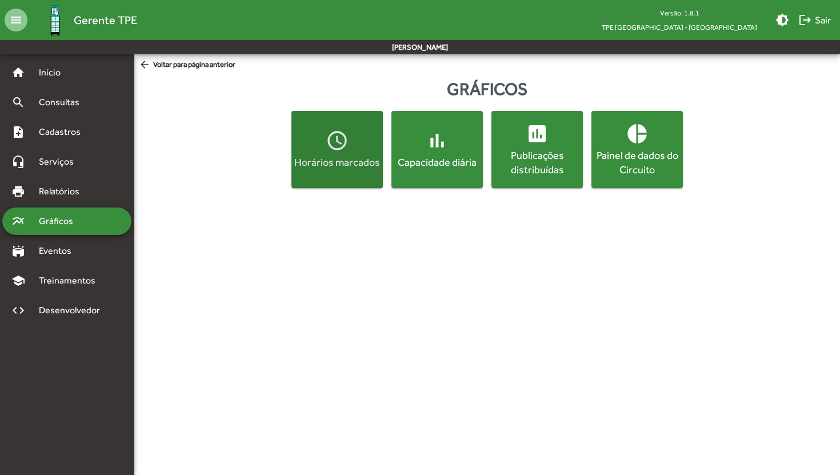
click at [327, 169] on button "access_time Horários marcados" at bounding box center [336, 149] width 91 height 77
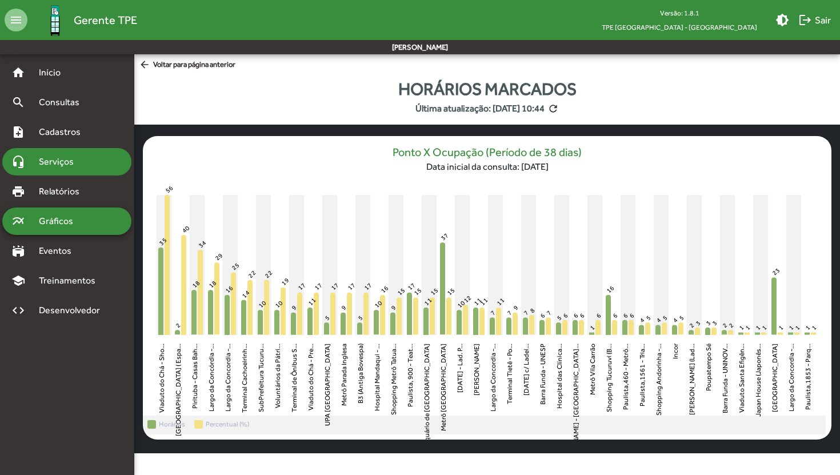
click at [99, 165] on div "headset_mic Serviços" at bounding box center [66, 161] width 129 height 27
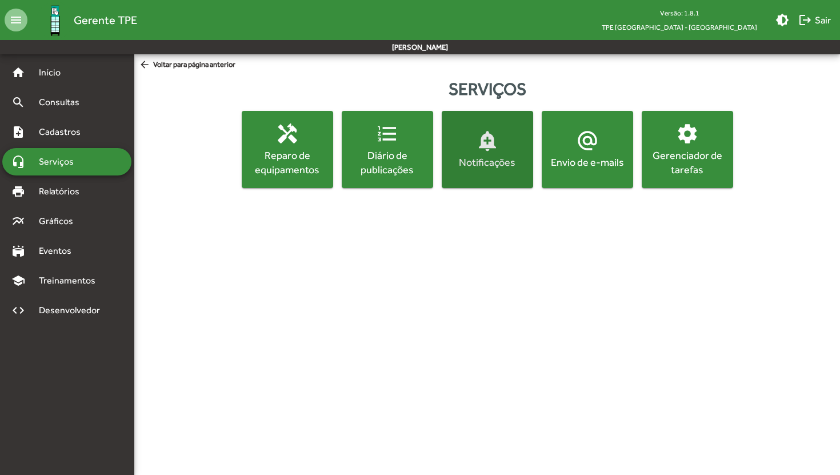
click at [492, 175] on button "add_alert Notificações" at bounding box center [486, 149] width 91 height 77
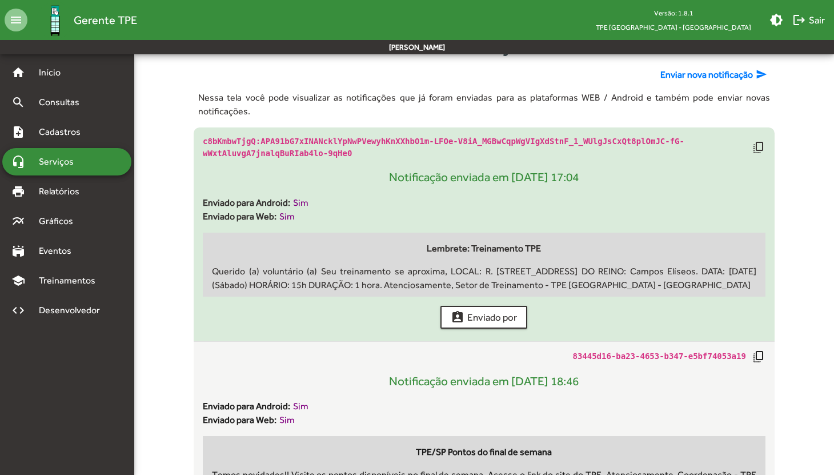
scroll to position [43, 0]
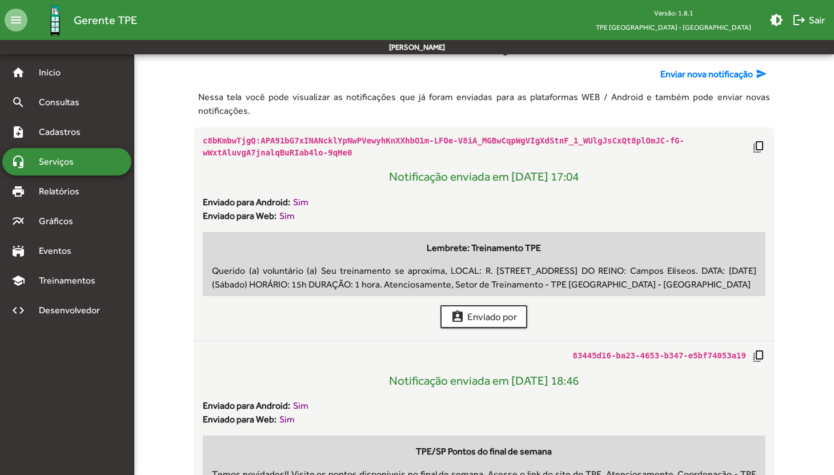
click at [701, 77] on span "Enviar nova notificação" at bounding box center [706, 74] width 93 height 14
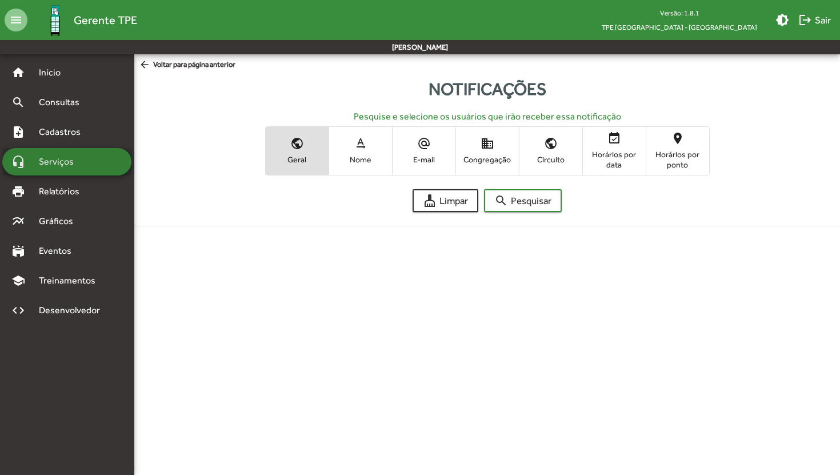
click at [68, 166] on span "Serviços" at bounding box center [60, 162] width 57 height 14
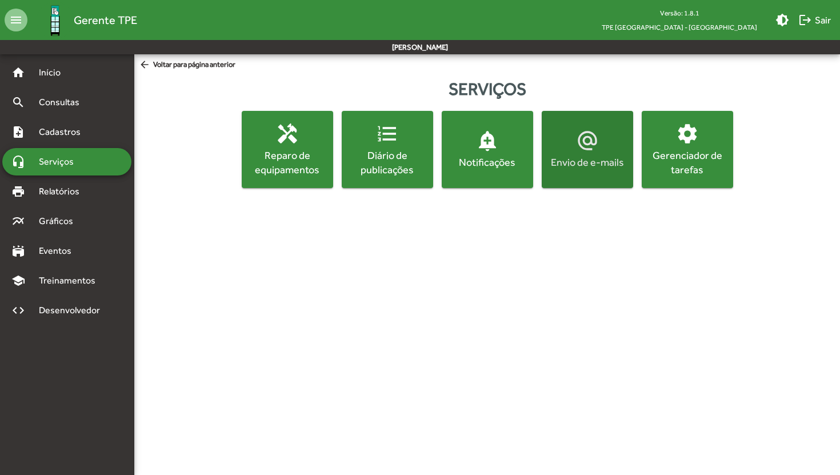
click at [589, 154] on span "alternate_email Envio de e-mails" at bounding box center [587, 149] width 87 height 40
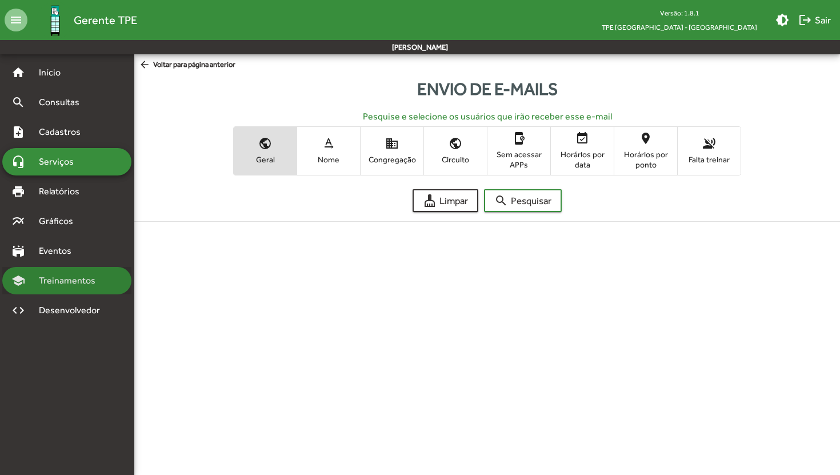
click at [46, 285] on span "Treinamentos" at bounding box center [70, 281] width 77 height 14
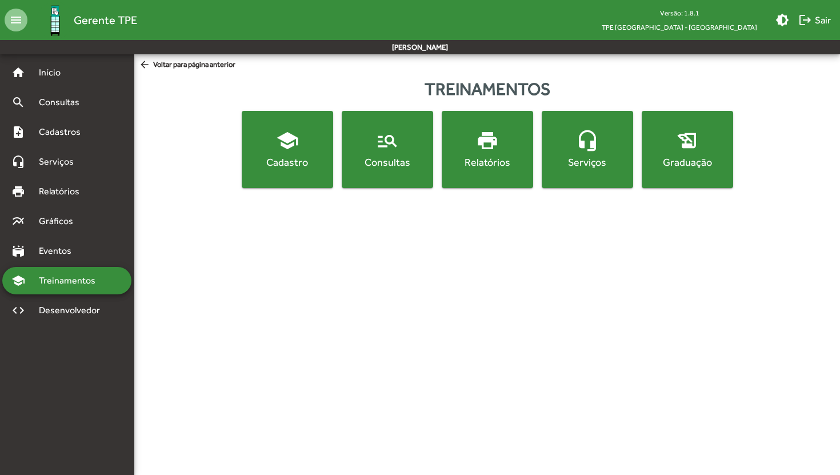
click at [285, 170] on button "school Cadastro" at bounding box center [287, 149] width 91 height 77
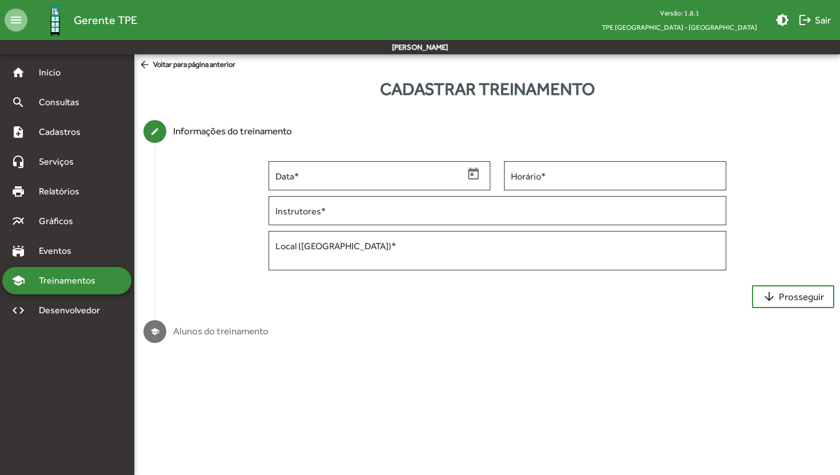
click at [85, 286] on span "Treinamentos" at bounding box center [70, 281] width 77 height 14
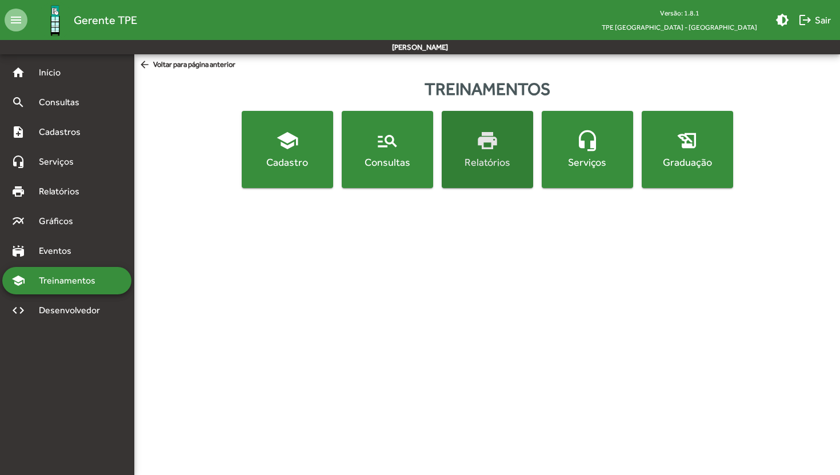
click at [505, 155] on div "Relatórios" at bounding box center [487, 162] width 87 height 14
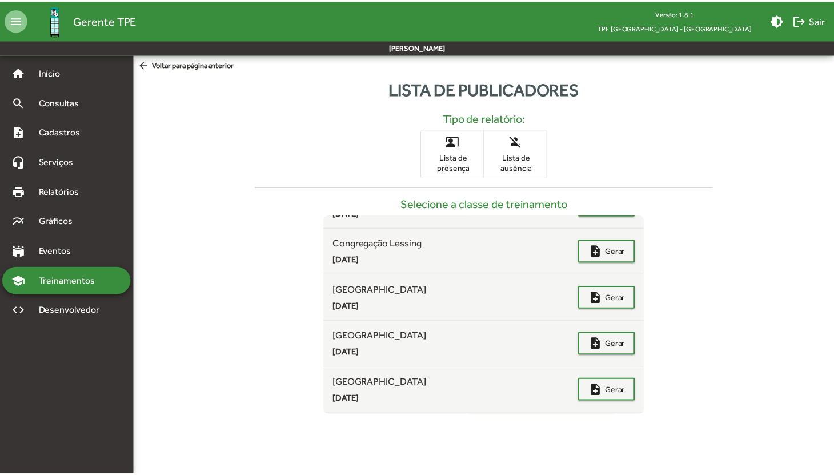
scroll to position [817, 0]
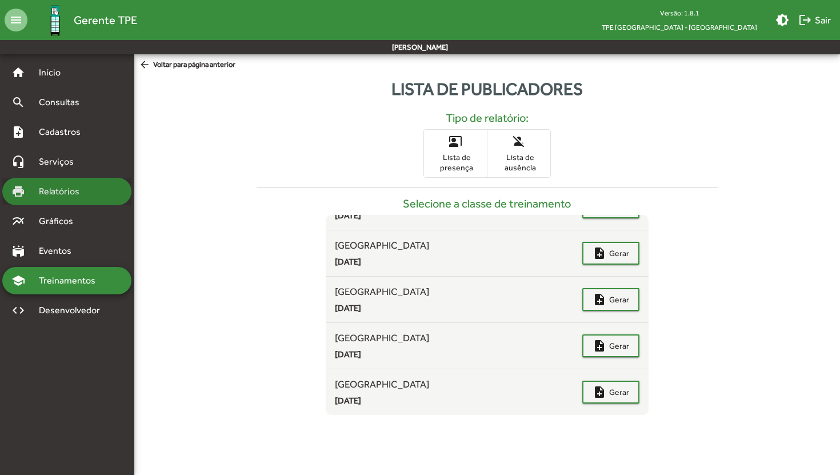
click at [86, 187] on span "Relatórios" at bounding box center [63, 191] width 62 height 14
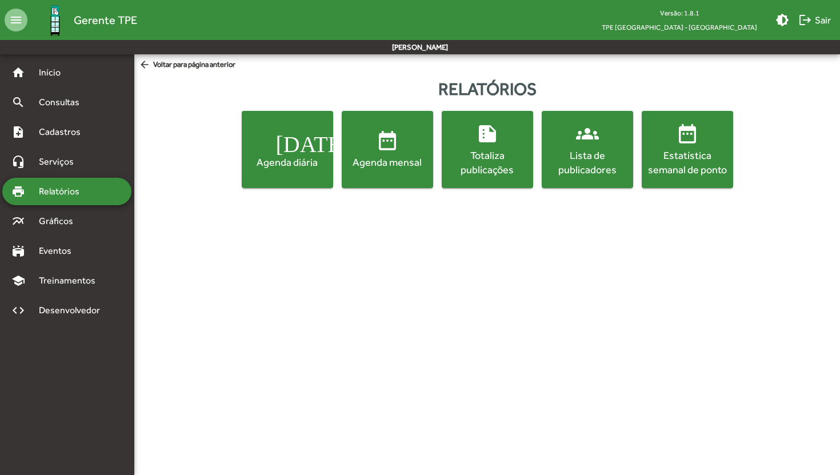
click at [624, 160] on div "Lista de publicadores" at bounding box center [587, 162] width 87 height 29
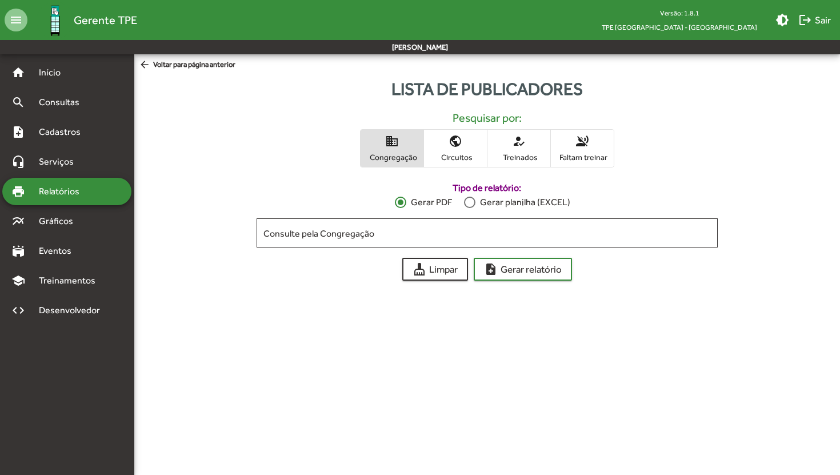
click at [582, 151] on span "voice_over_off Faltam treinar" at bounding box center [582, 148] width 63 height 37
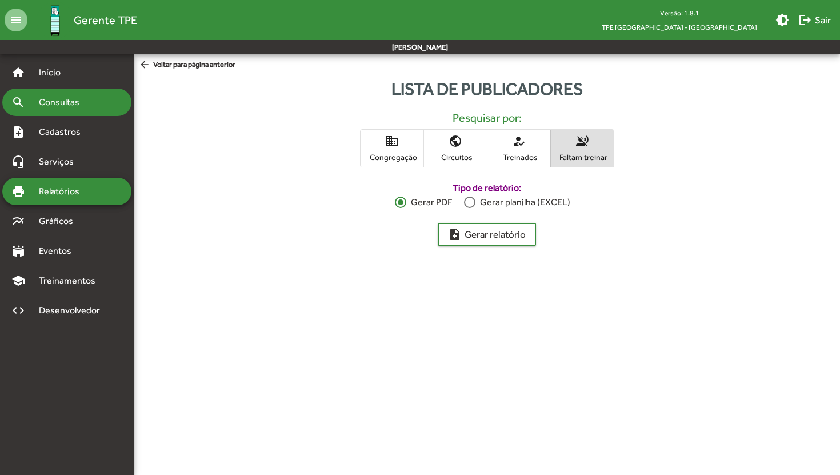
click at [69, 97] on span "Consultas" at bounding box center [63, 102] width 62 height 14
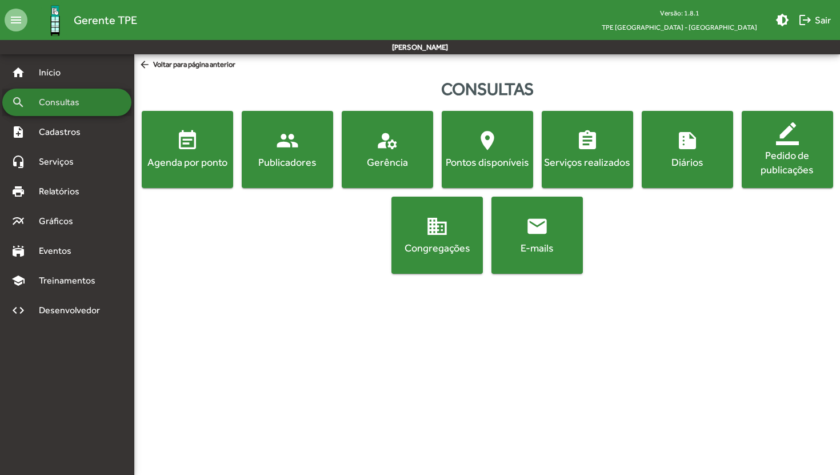
click at [69, 106] on span "Consultas" at bounding box center [63, 102] width 62 height 14
click at [93, 111] on div "search Consultas" at bounding box center [66, 102] width 129 height 27
click at [185, 163] on div "Agenda por ponto" at bounding box center [187, 162] width 87 height 14
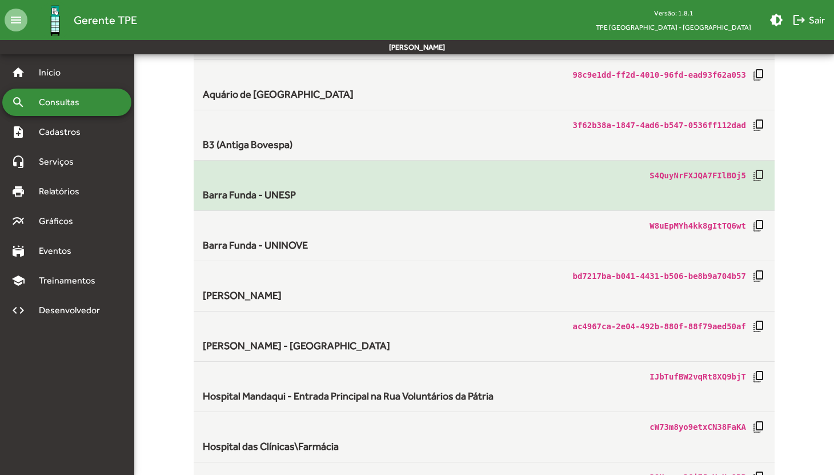
scroll to position [247, 0]
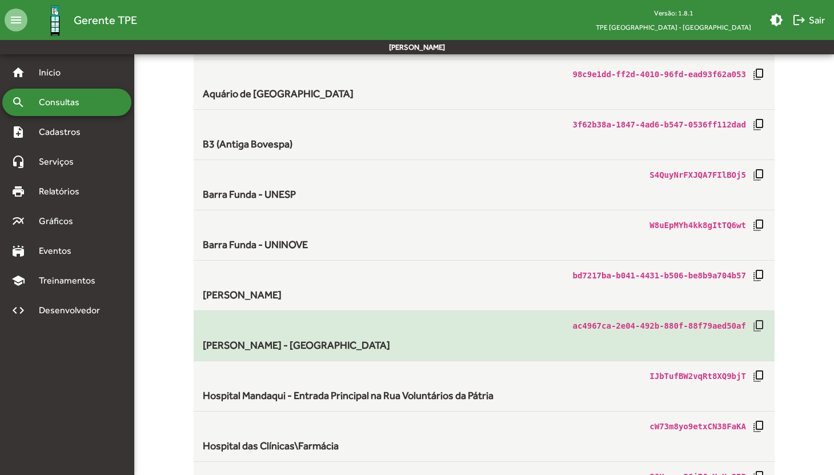
click at [378, 351] on div "[PERSON_NAME] - [GEOGRAPHIC_DATA]" at bounding box center [484, 344] width 563 height 15
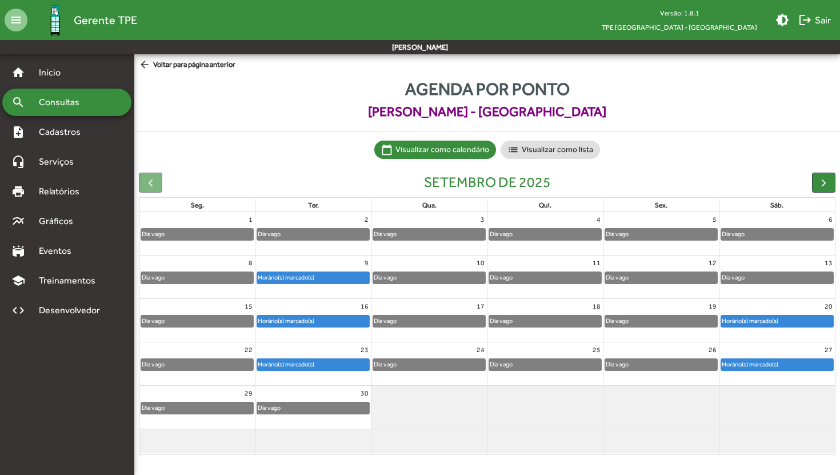
click at [315, 277] on div "Horário(s) marcado(s)" at bounding box center [286, 277] width 58 height 11
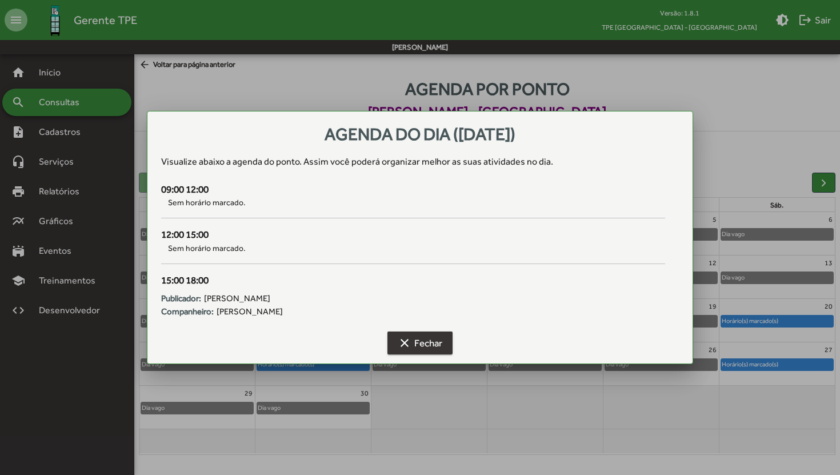
click at [412, 346] on span "clear Fechar" at bounding box center [420, 342] width 45 height 21
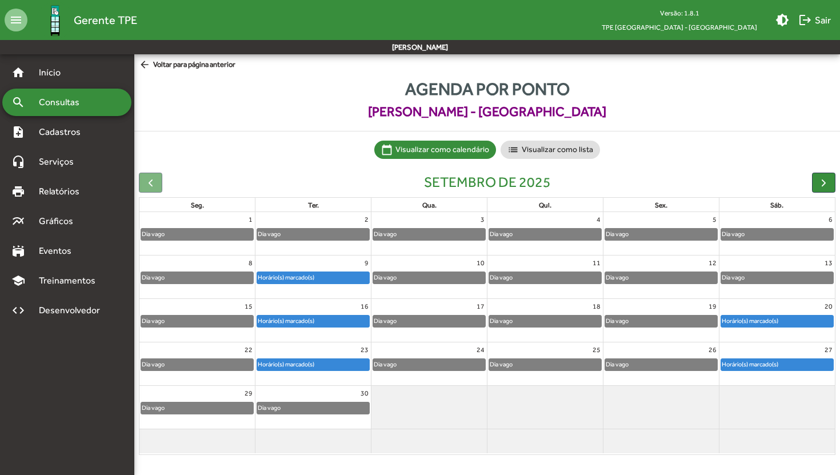
click at [456, 117] on span "[PERSON_NAME] - [GEOGRAPHIC_DATA]" at bounding box center [486, 112] width 705 height 20
click at [707, 107] on span "[PERSON_NAME] - [GEOGRAPHIC_DATA]" at bounding box center [486, 112] width 705 height 20
click at [103, 437] on mat-nav-list "home Início search Consultas note_add Cadastros headset_mic Serviços print Rela…" at bounding box center [67, 254] width 134 height 400
